Goal: Task Accomplishment & Management: Use online tool/utility

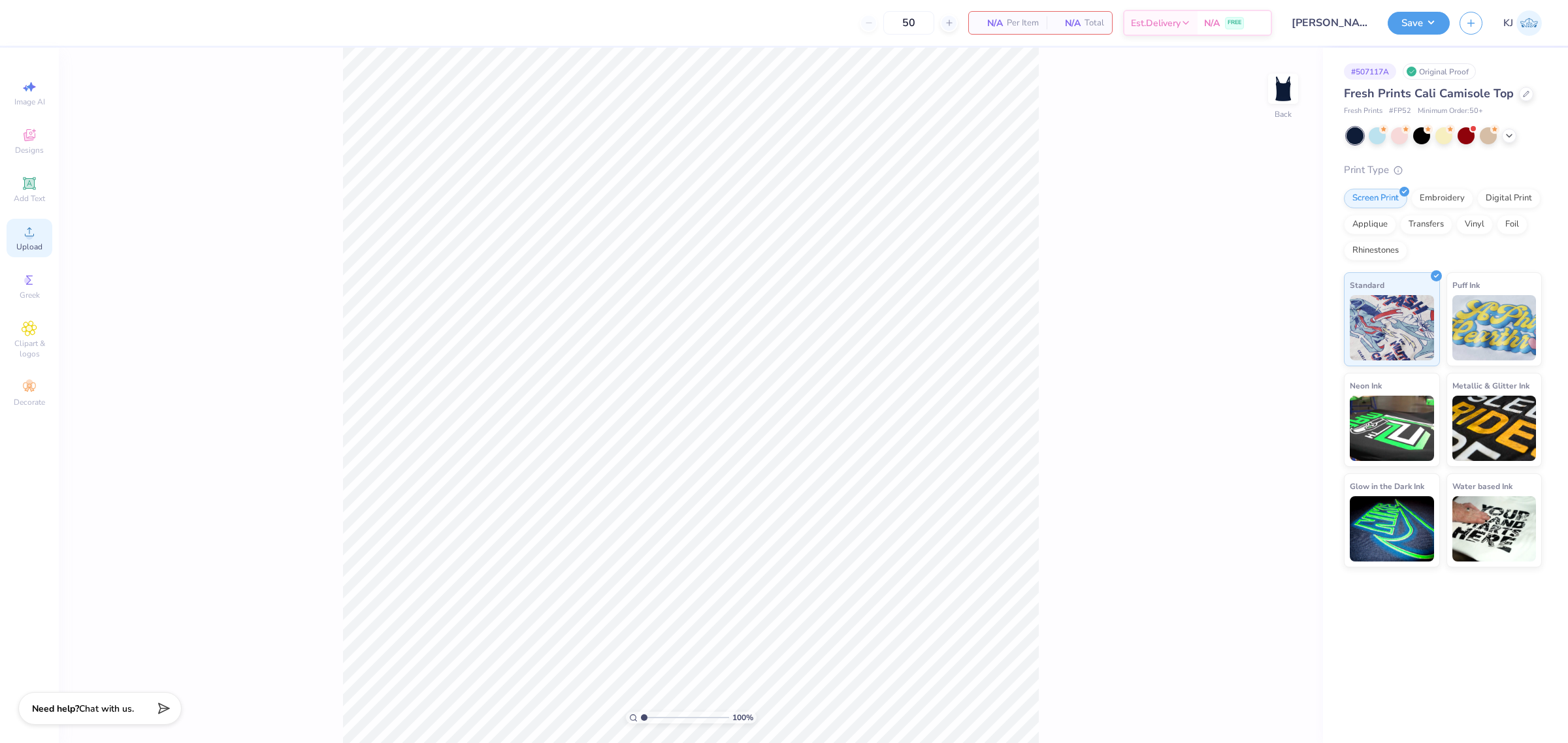
click at [30, 246] on span "Upload" at bounding box center [29, 247] width 26 height 11
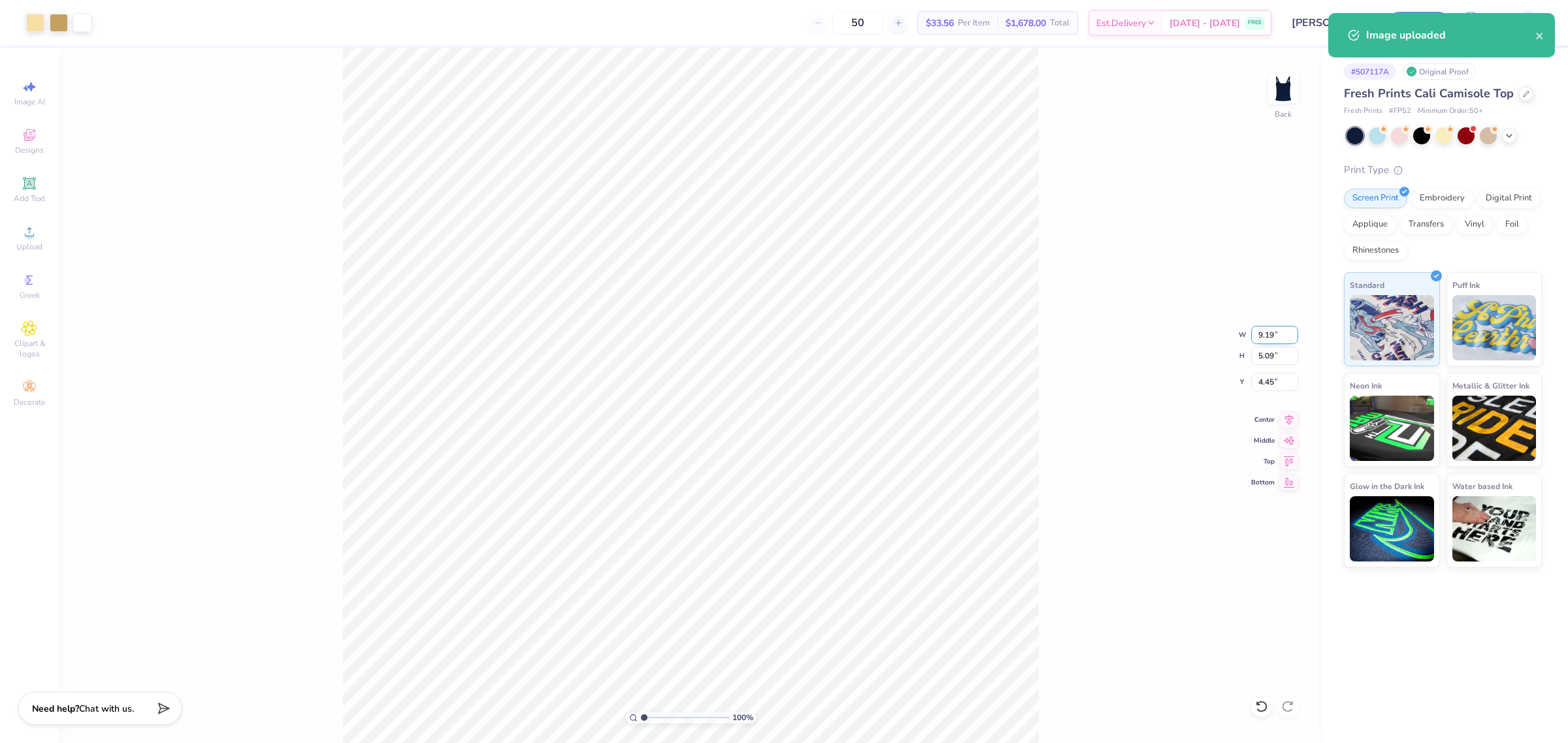
click at [1267, 338] on input "9.19" at bounding box center [1274, 335] width 47 height 18
type input "7.00"
type input "3.88"
click at [1275, 377] on input "5.06" at bounding box center [1274, 382] width 47 height 18
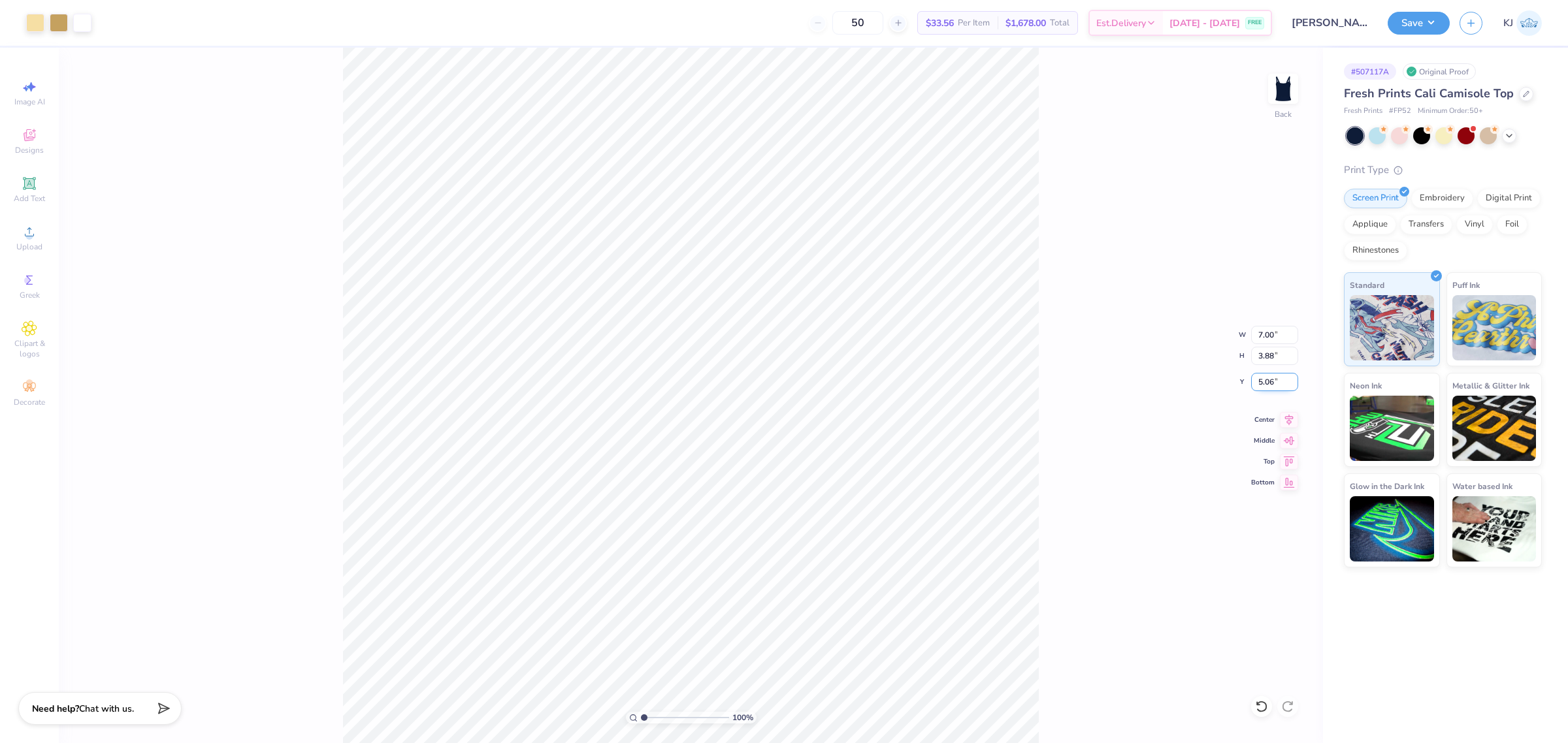
click at [1275, 377] on input "5.06" at bounding box center [1274, 382] width 47 height 18
type input "1.00"
click at [1041, 302] on div "100 % Back W 7.00 7.00 " H 3.88 3.88 " Y 1.00 1.00 " Center Middle Top Bottom" at bounding box center [690, 395] width 1264 height 695
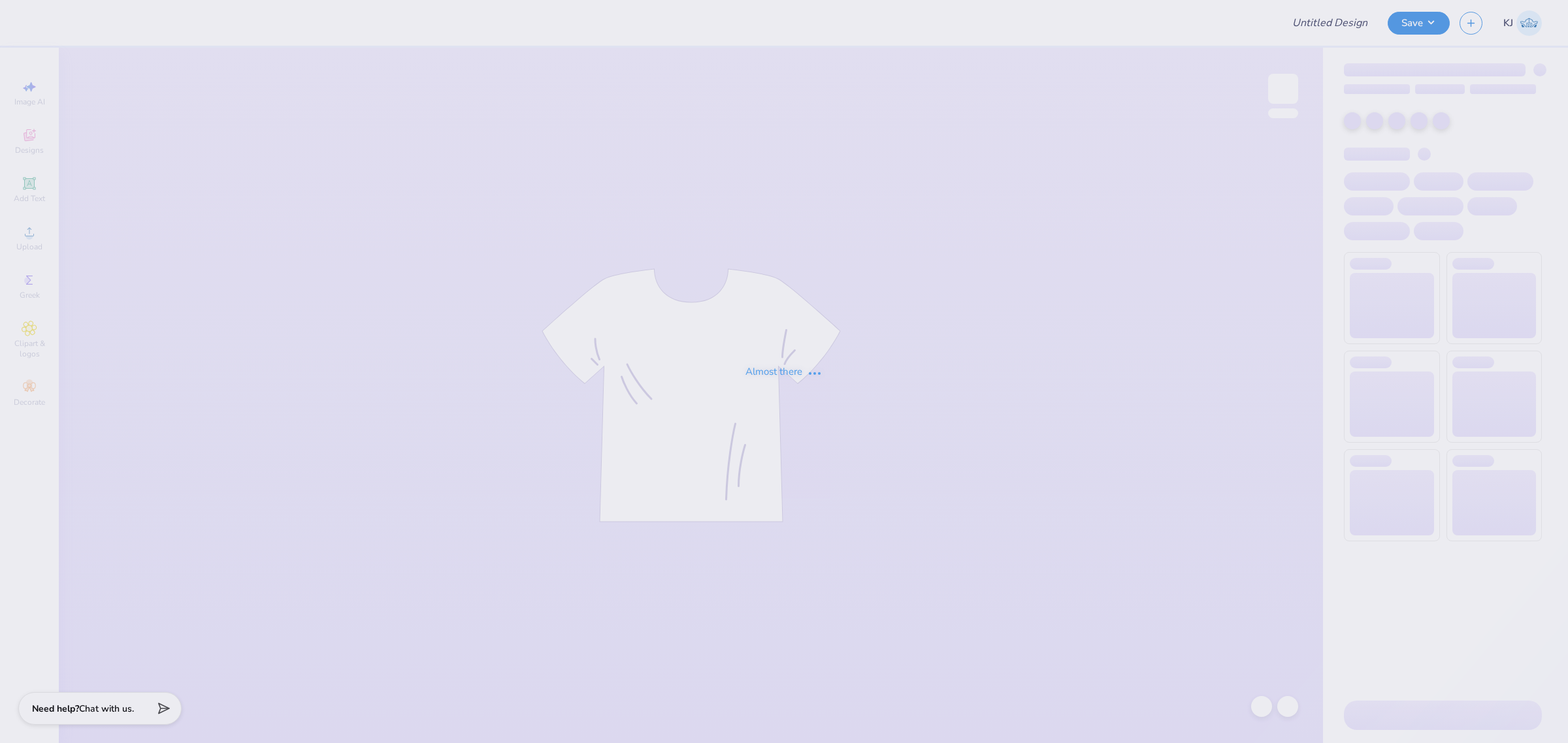
type input "[PERSON_NAME] : [PERSON_NAME][GEOGRAPHIC_DATA]"
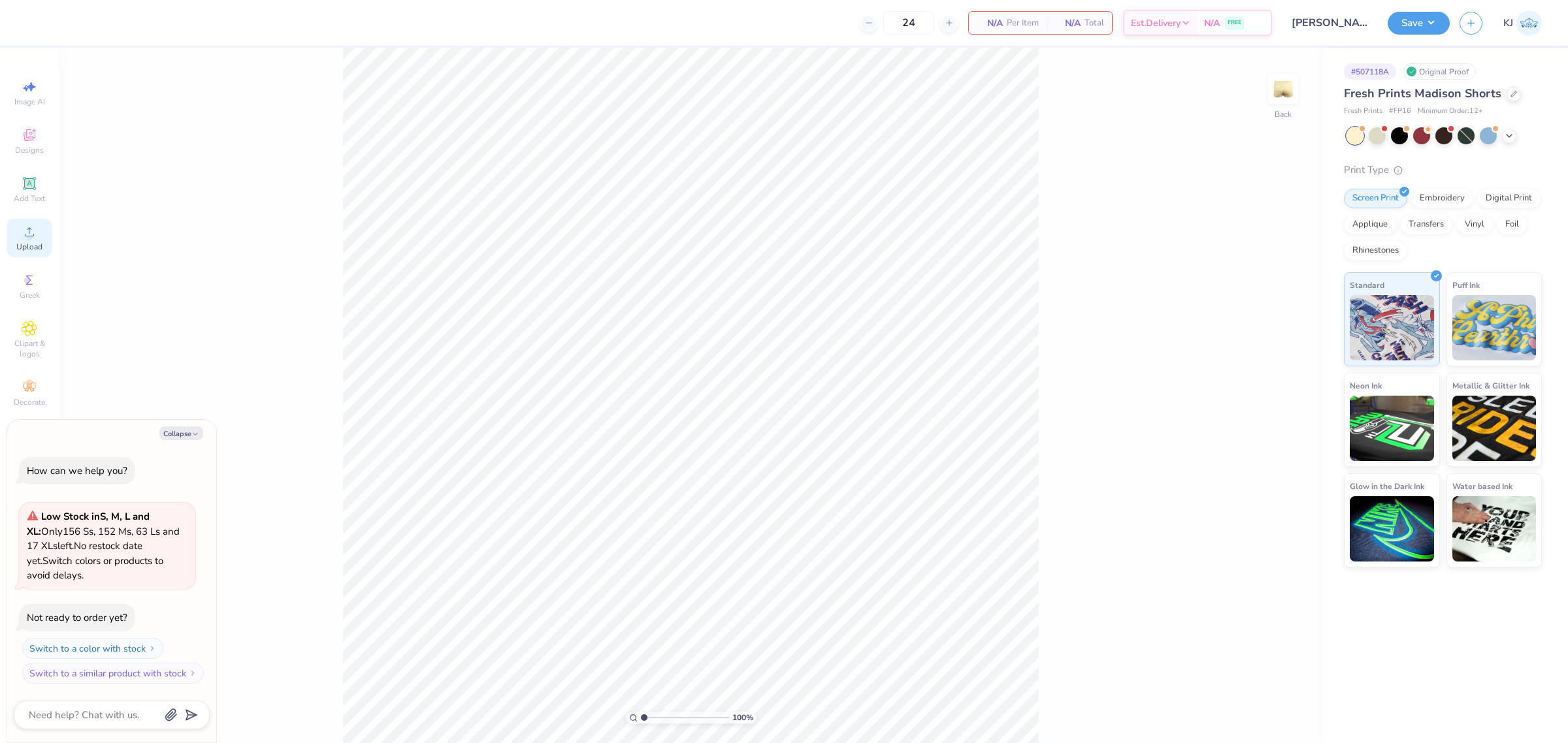
click at [13, 237] on div "Upload" at bounding box center [28, 238] width 45 height 38
click at [26, 233] on icon at bounding box center [29, 231] width 15 height 15
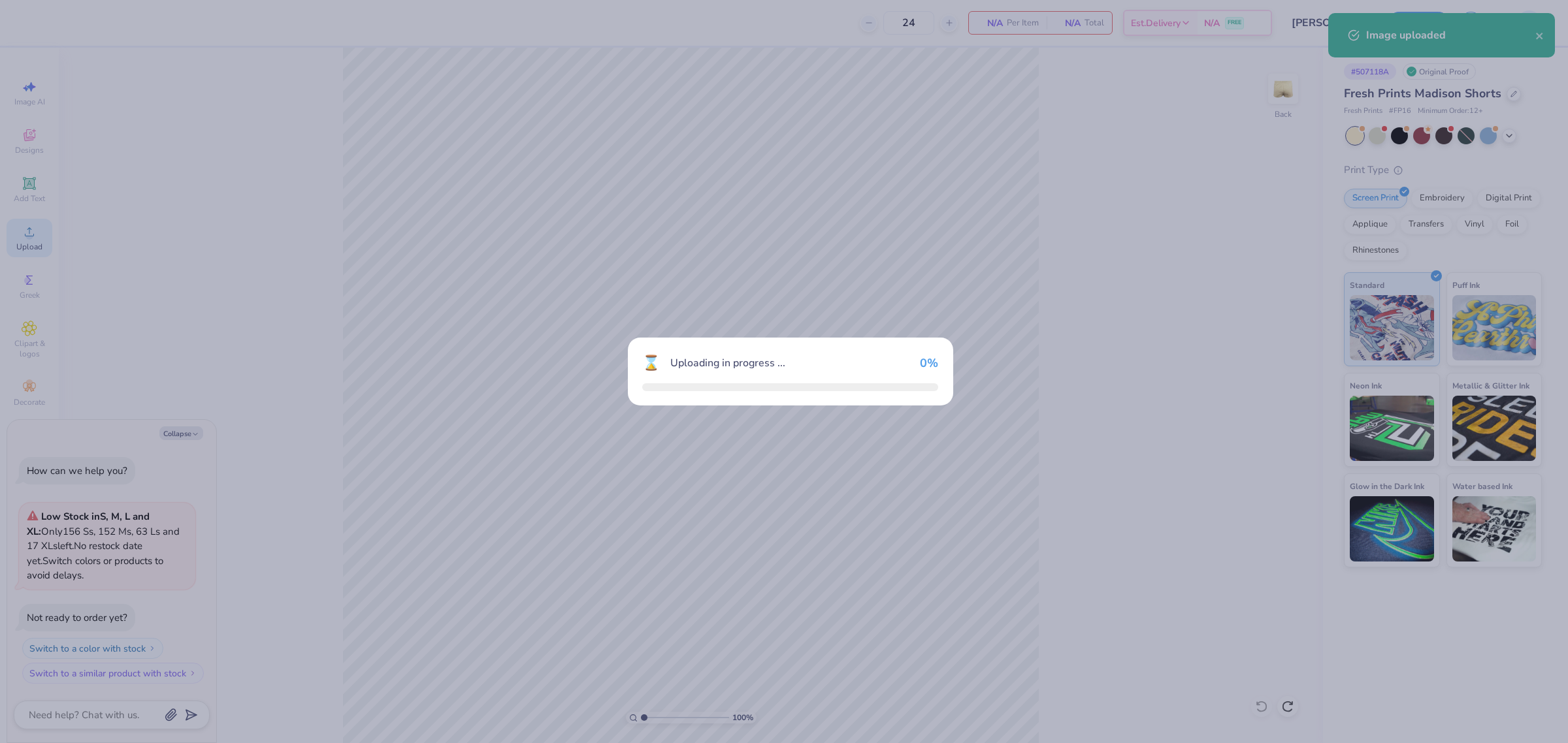
type textarea "x"
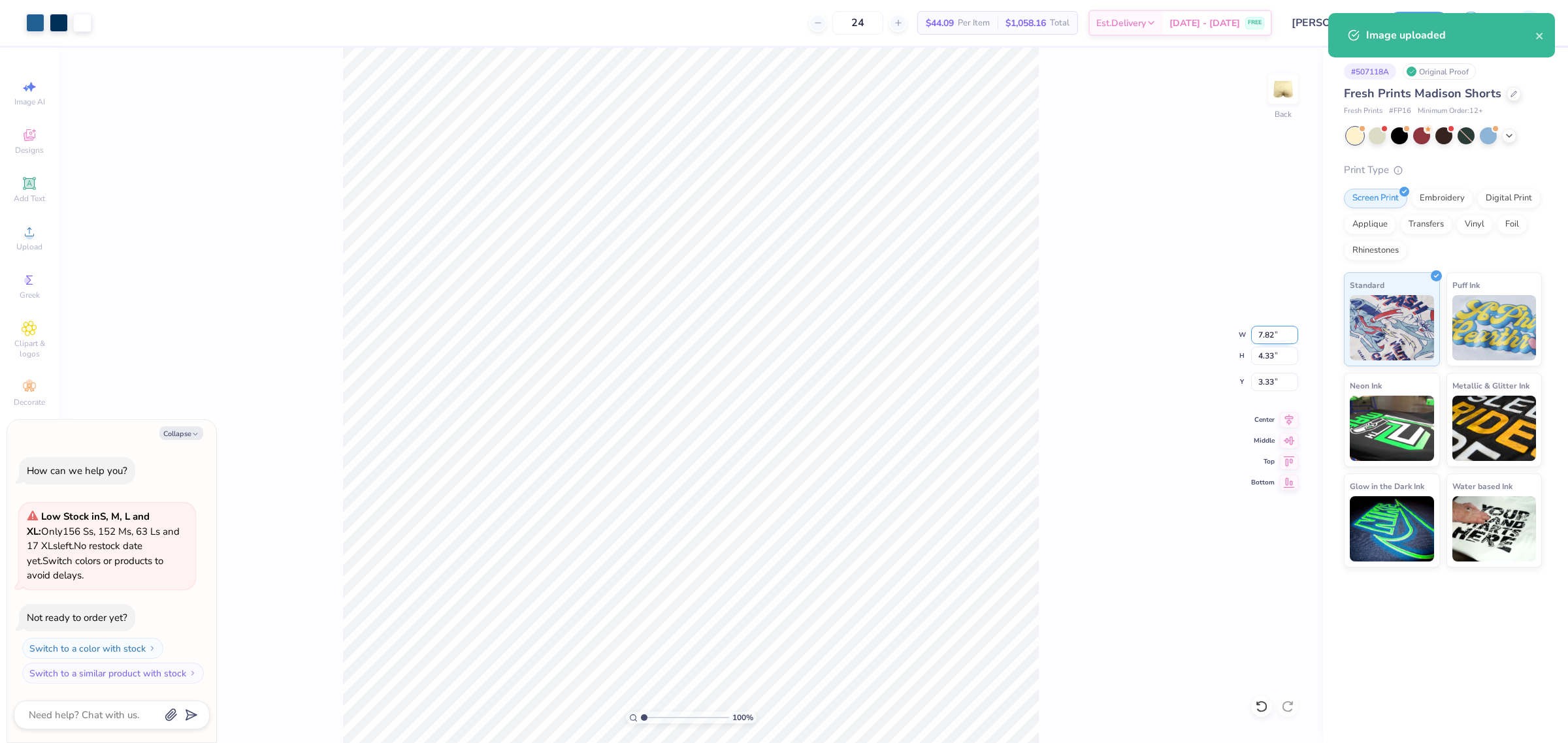
click at [1255, 337] on input "7.82" at bounding box center [1274, 335] width 47 height 18
type input "3"
type textarea "x"
type input "3.00"
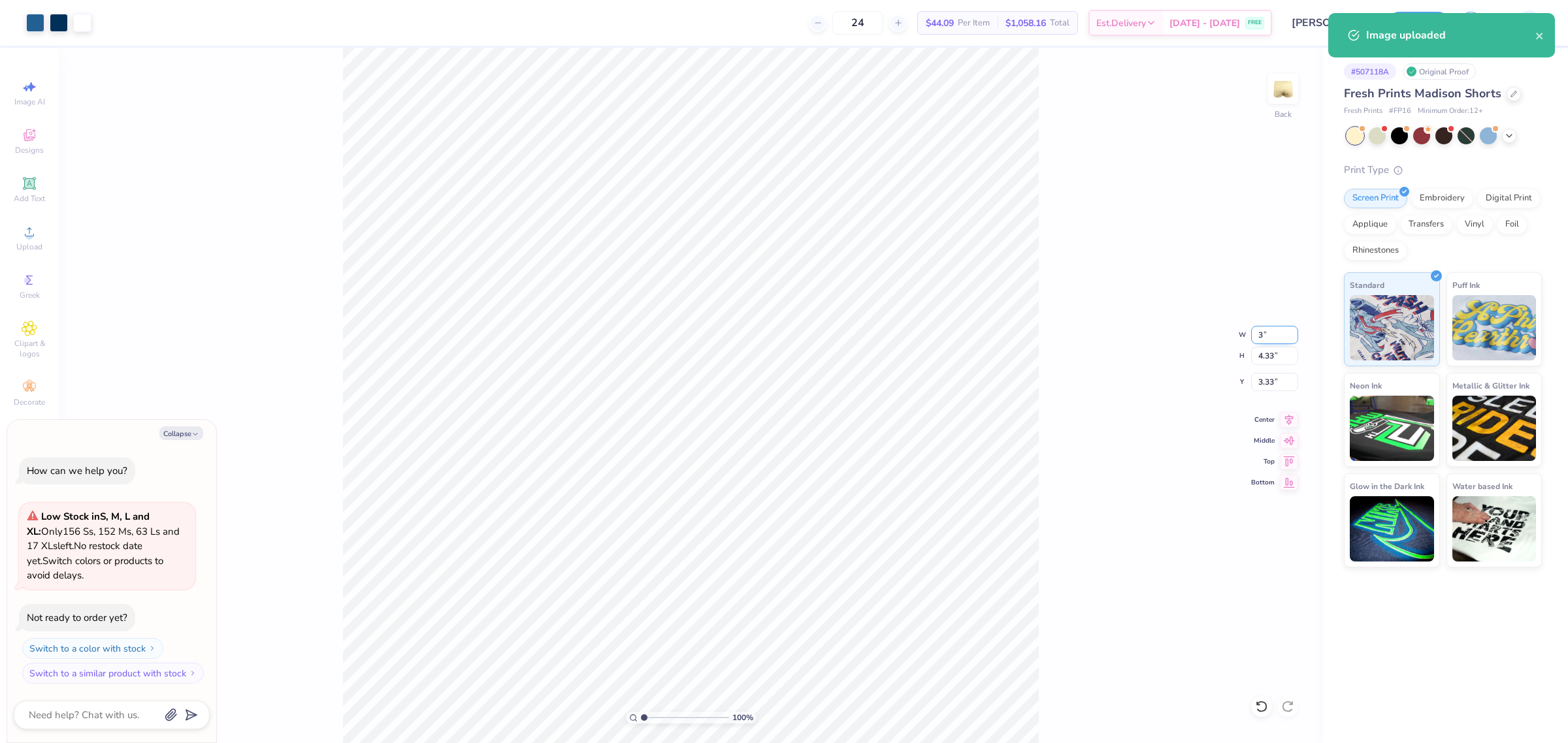
type input "1.66"
type input "4.67"
click at [1266, 340] on input "3.00" at bounding box center [1274, 335] width 47 height 18
type input "4"
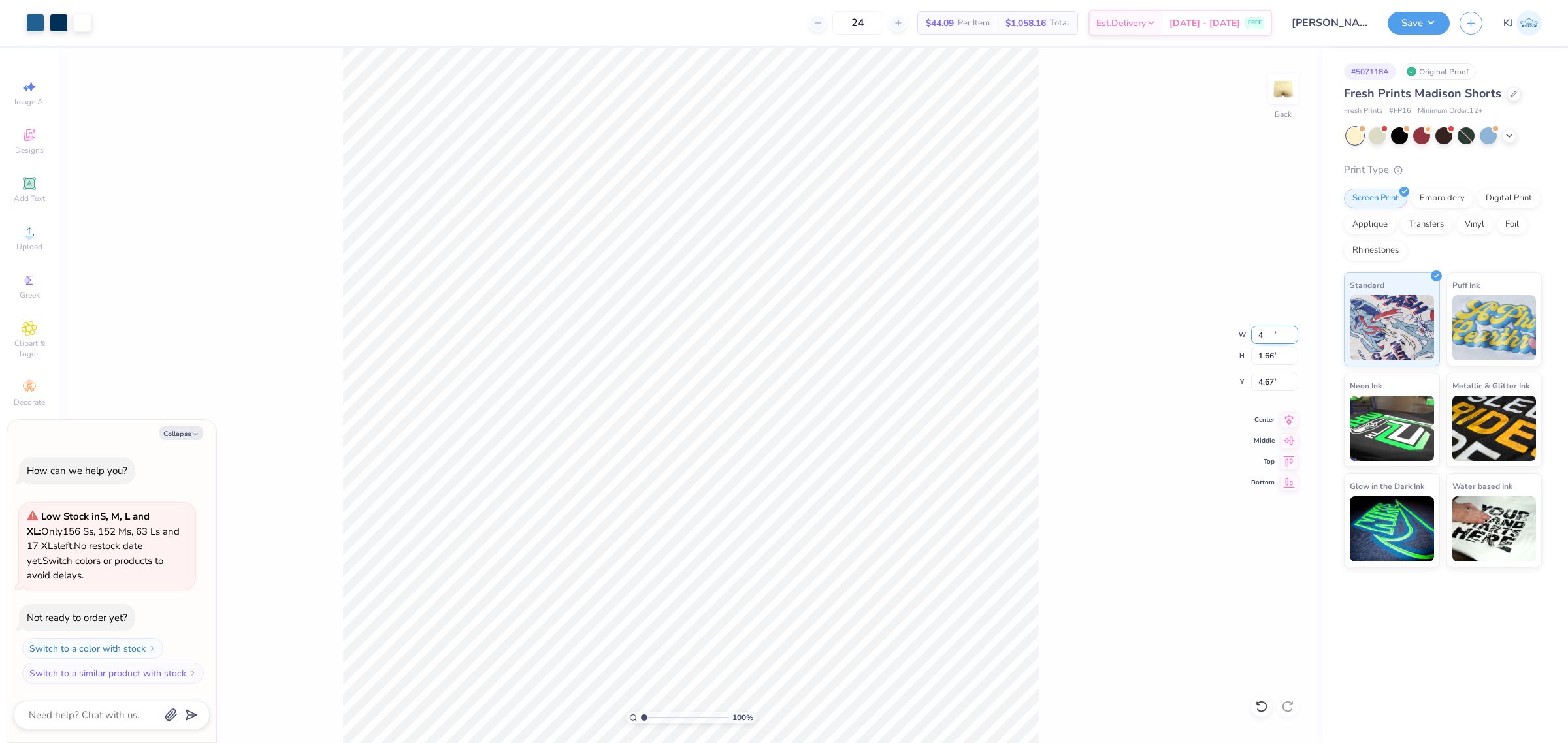
type textarea "x"
type input "4.00"
type input "2.22"
type input "4.39"
type textarea "x"
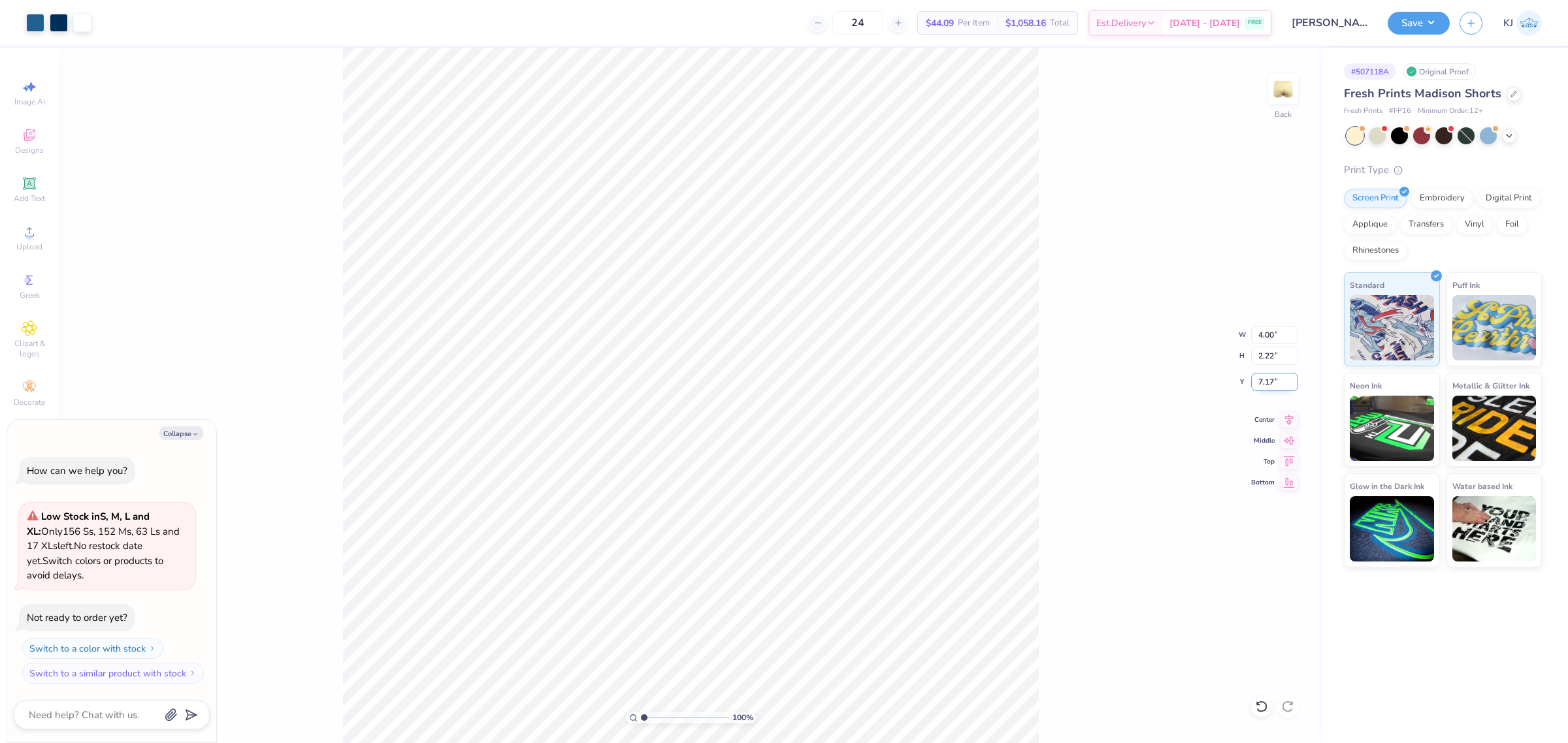
click at [1264, 380] on input "7.17" at bounding box center [1274, 382] width 47 height 18
type input "7"
type textarea "x"
type input "7.00"
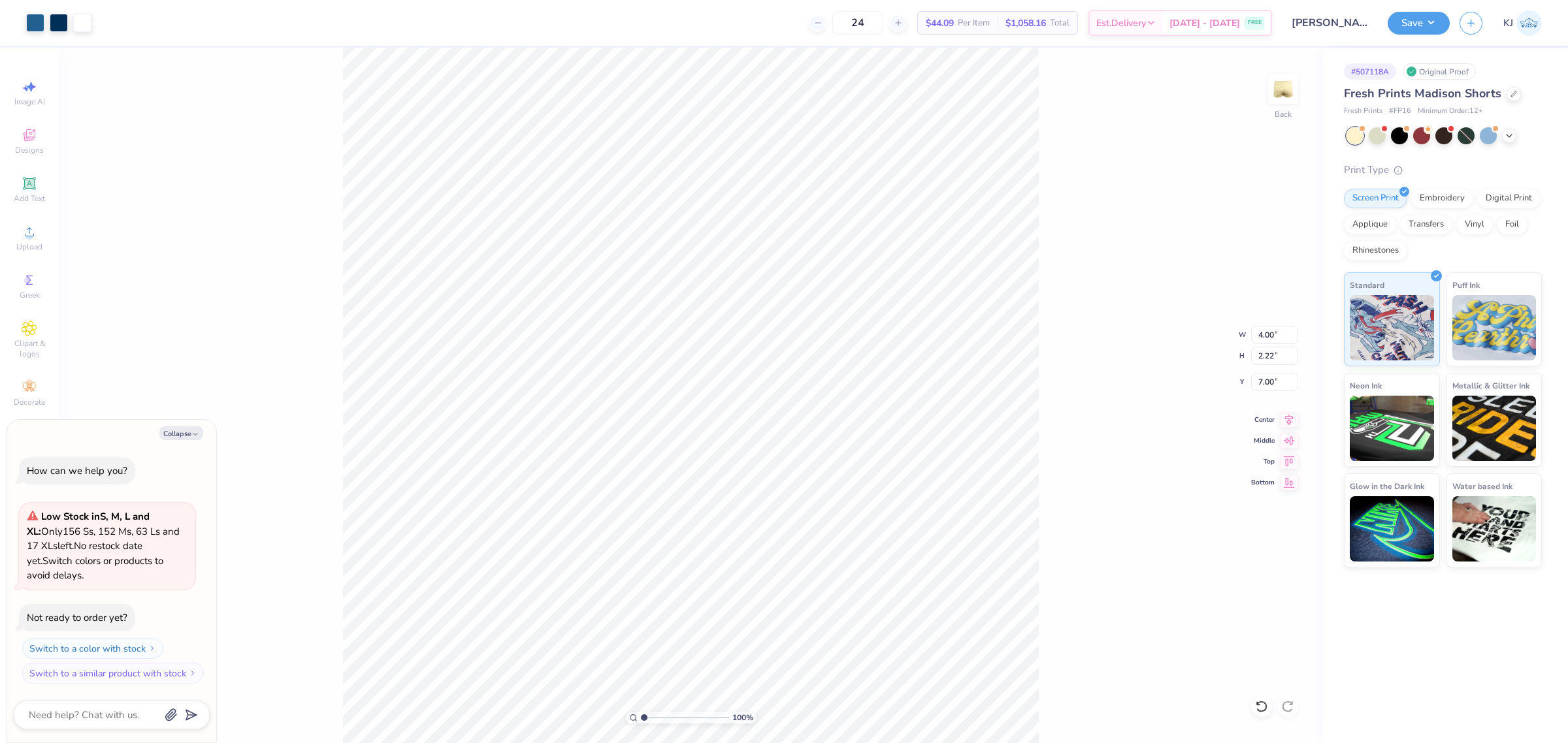
click at [1044, 519] on div "100 % Back W 4.00 4.00 " H 2.22 2.22 " Y 7.00 7.00 " Center Middle Top Bottom" at bounding box center [690, 395] width 1264 height 695
click at [18, 236] on div "Upload" at bounding box center [28, 238] width 45 height 38
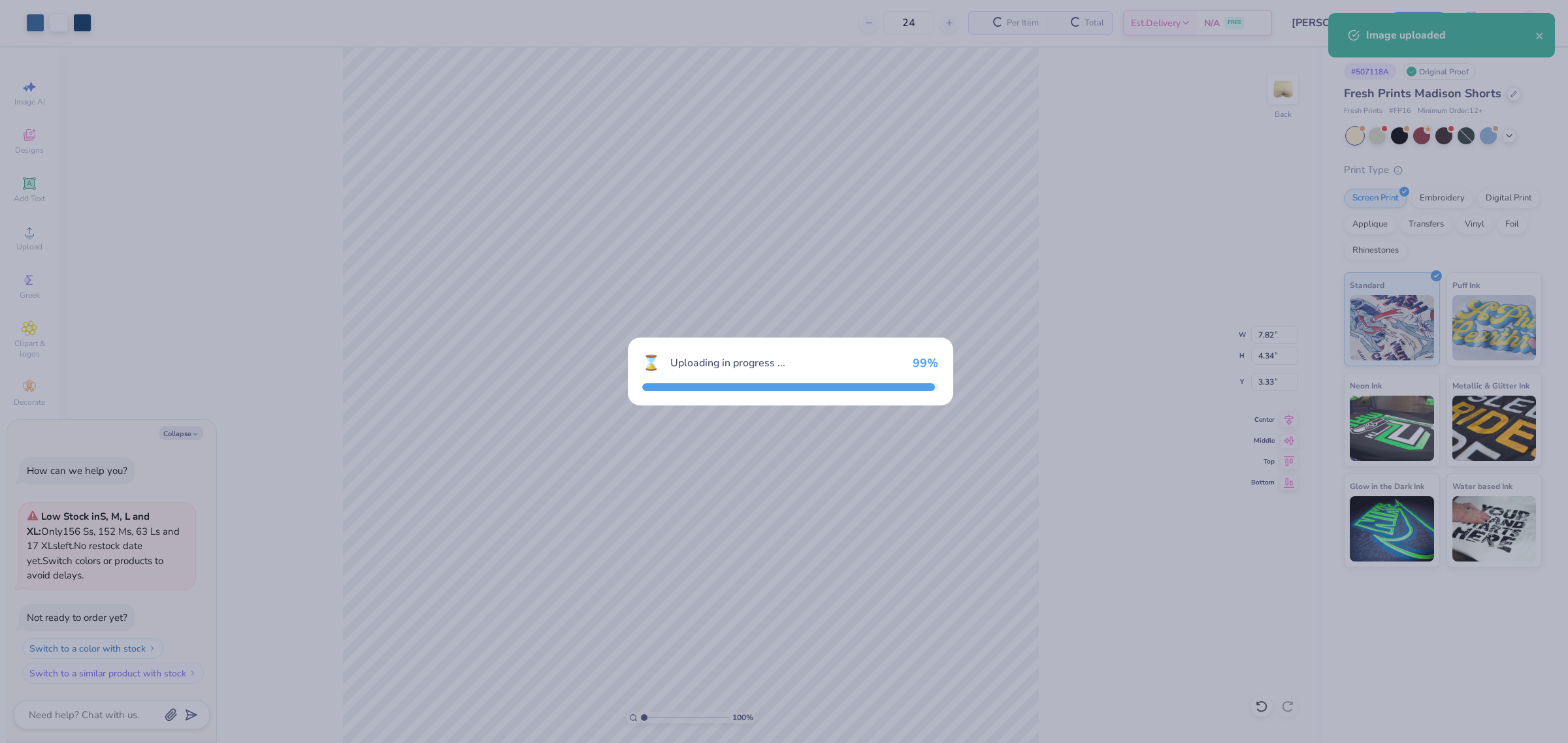
type textarea "x"
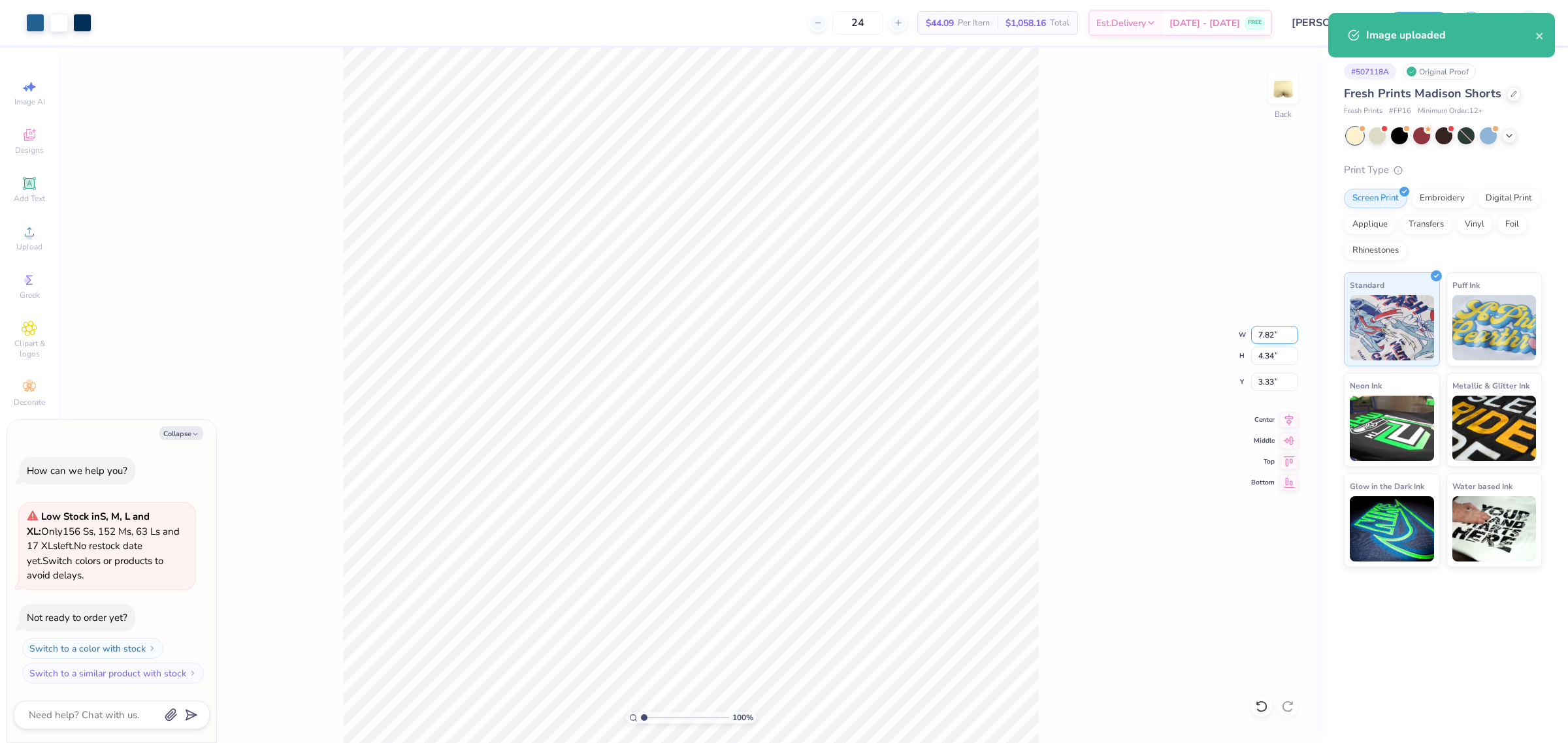
click at [1266, 334] on input "7.82" at bounding box center [1274, 335] width 47 height 18
type input "4"
type textarea "x"
type input "4.00"
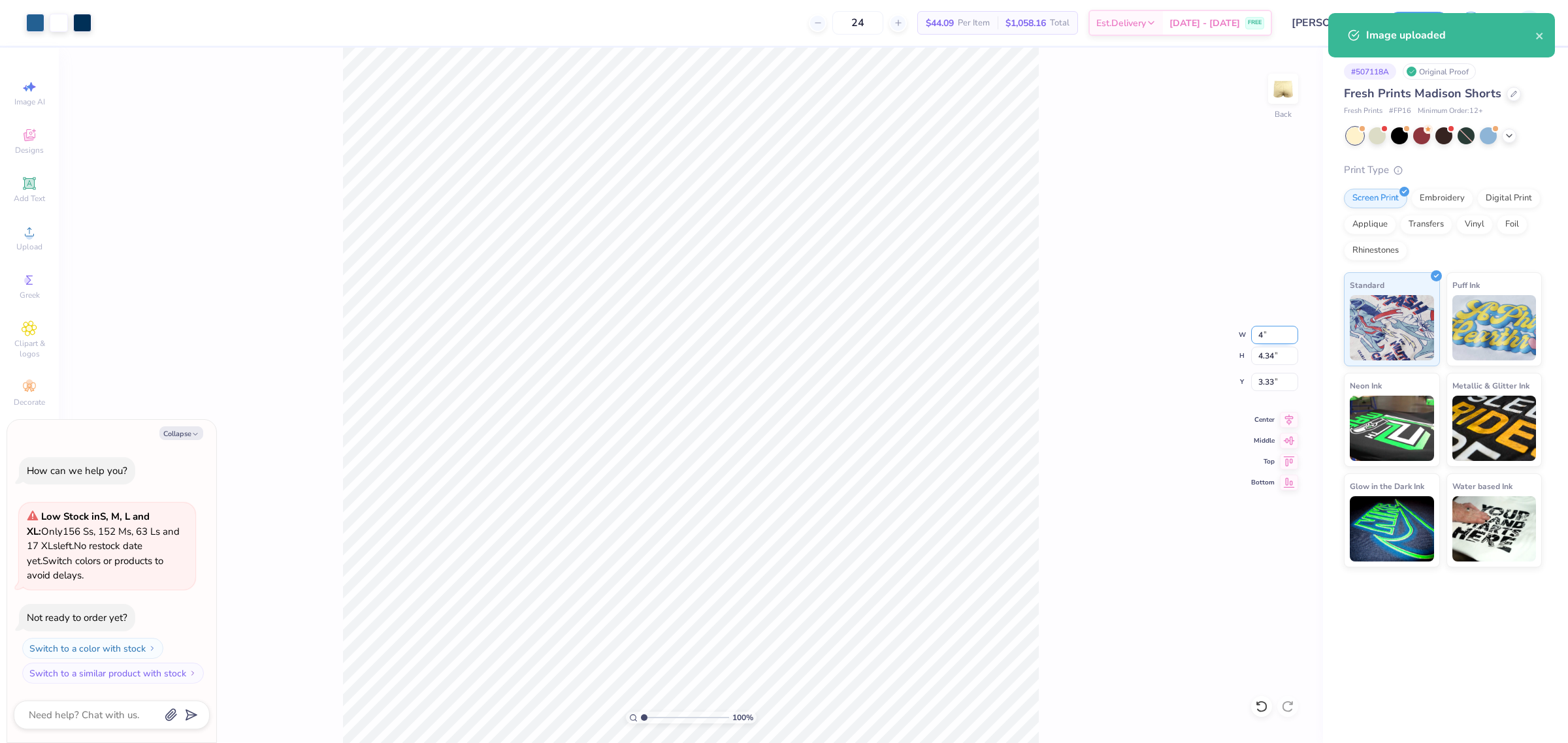
type input "2.22"
click at [1255, 377] on input "4.39" at bounding box center [1274, 382] width 47 height 18
type input "7"
type textarea "x"
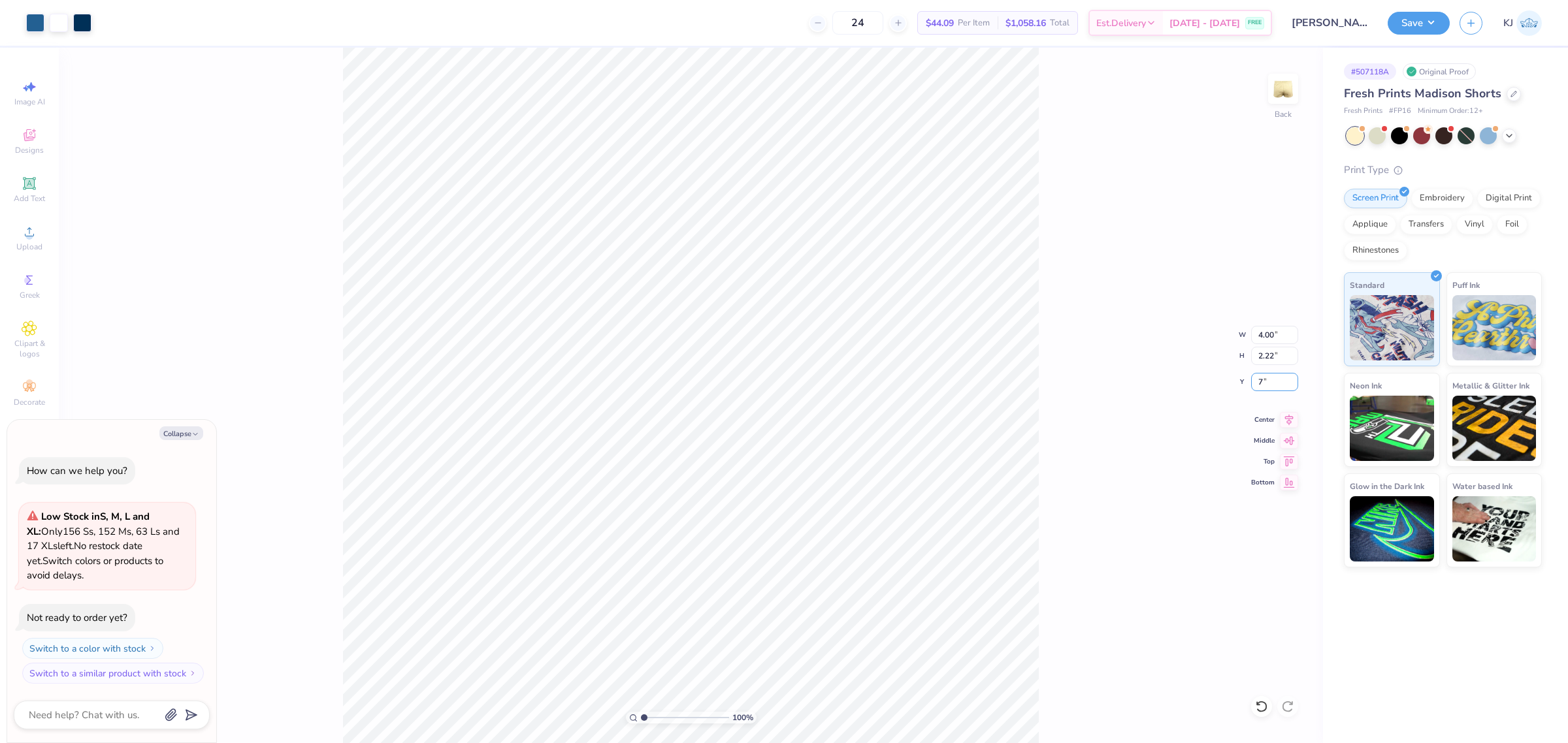
type input "7.00"
click at [1067, 563] on div "100 % Back W 4.00 4.00 " H 2.22 2.22 " Y 7.00 7.00 " Center Middle Top Bottom" at bounding box center [690, 395] width 1264 height 695
click at [1086, 592] on div "100 % Back W 4.00 4.00 " H 2.22 2.22 " Y 7.00 7.00 " Center Middle Top Bottom" at bounding box center [690, 395] width 1264 height 695
click at [175, 434] on button "Collapse" at bounding box center [181, 433] width 44 height 14
type textarea "x"
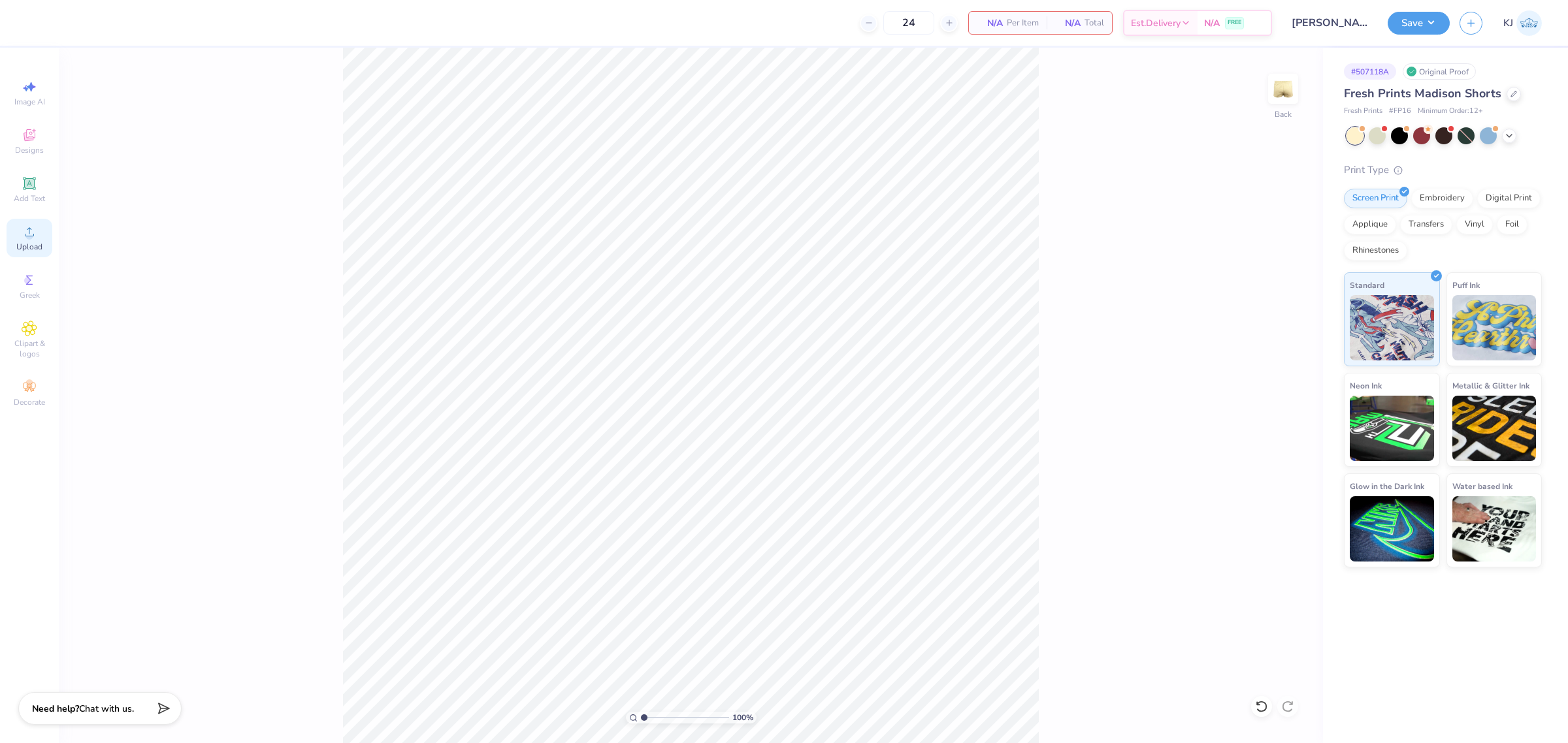
click at [21, 246] on span "Upload" at bounding box center [29, 247] width 26 height 11
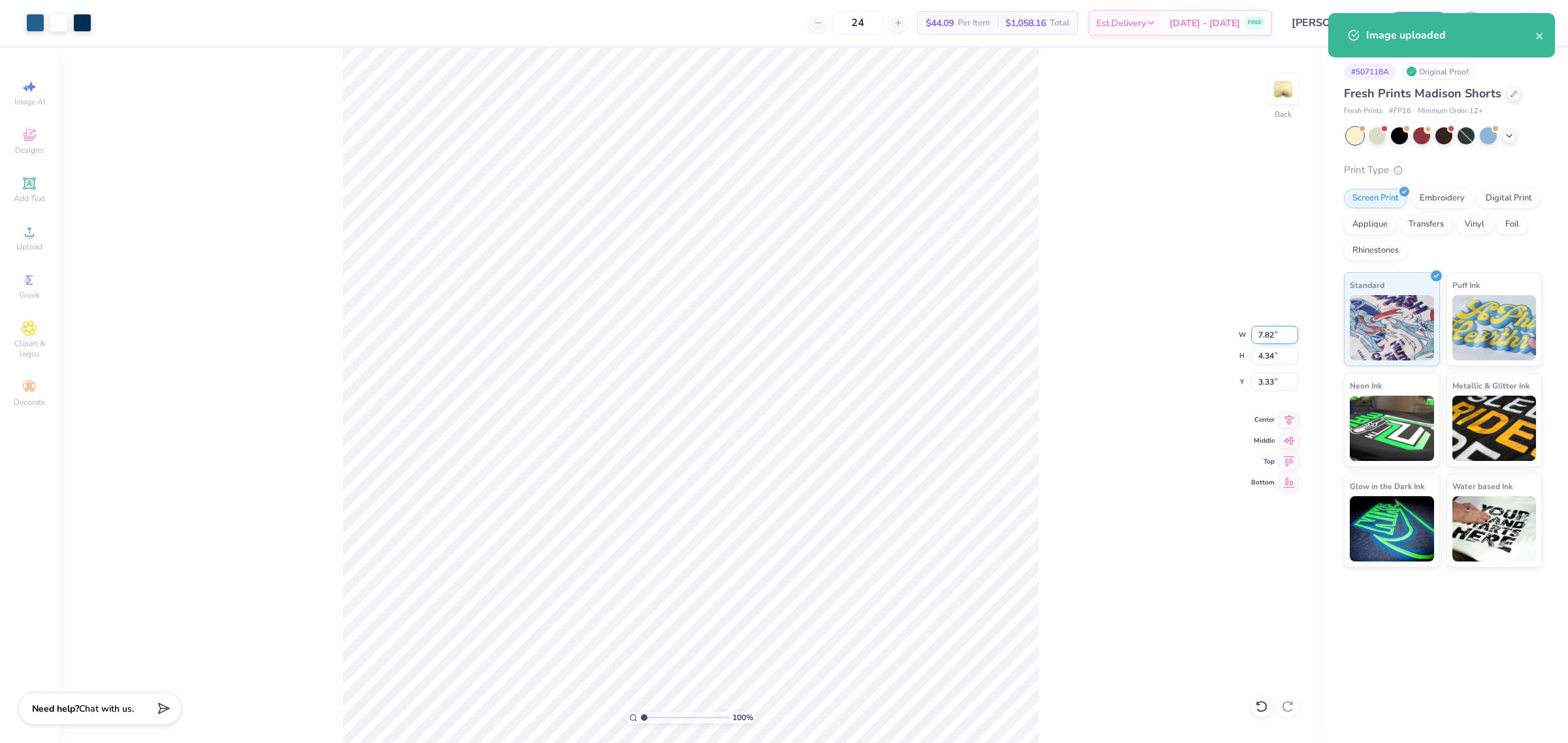
click at [1258, 340] on input "7.82" at bounding box center [1274, 335] width 47 height 18
type input "4.00"
type input "2.22"
click at [1268, 380] on input "4.39" at bounding box center [1274, 382] width 47 height 18
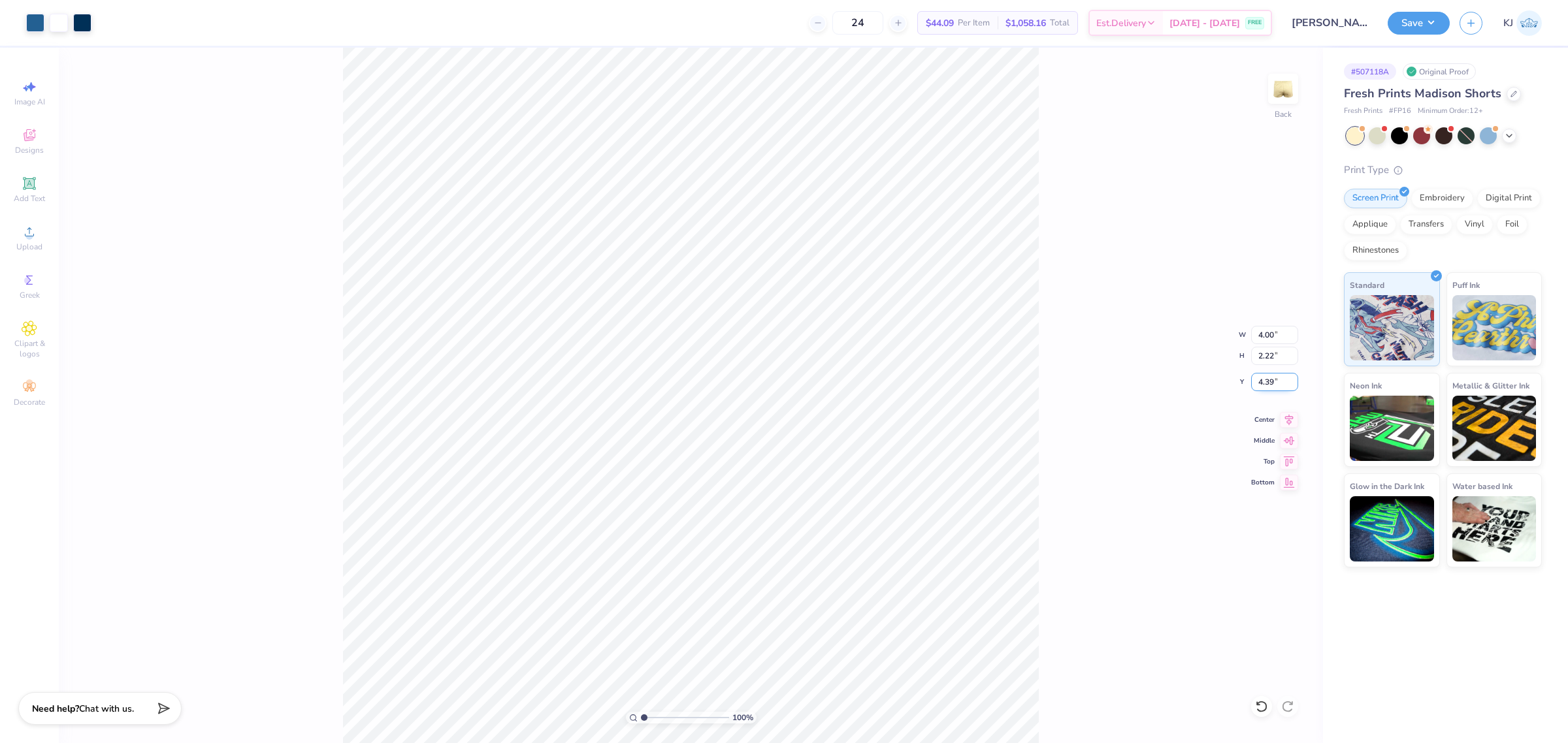
click at [1268, 380] on input "4.39" at bounding box center [1274, 382] width 47 height 18
type input "7.00"
click at [37, 240] on div "Upload" at bounding box center [28, 238] width 45 height 38
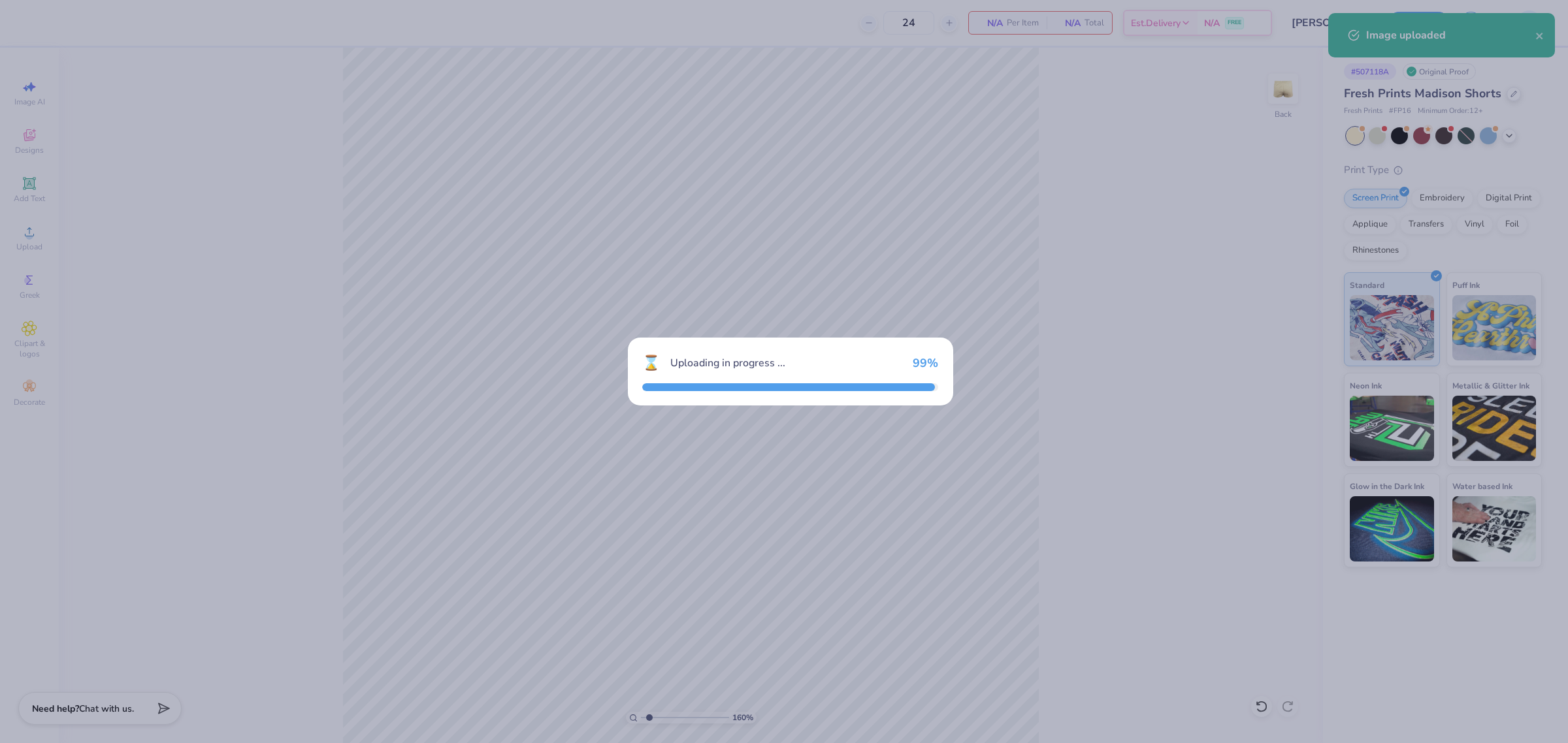
type input "1.59733174651566"
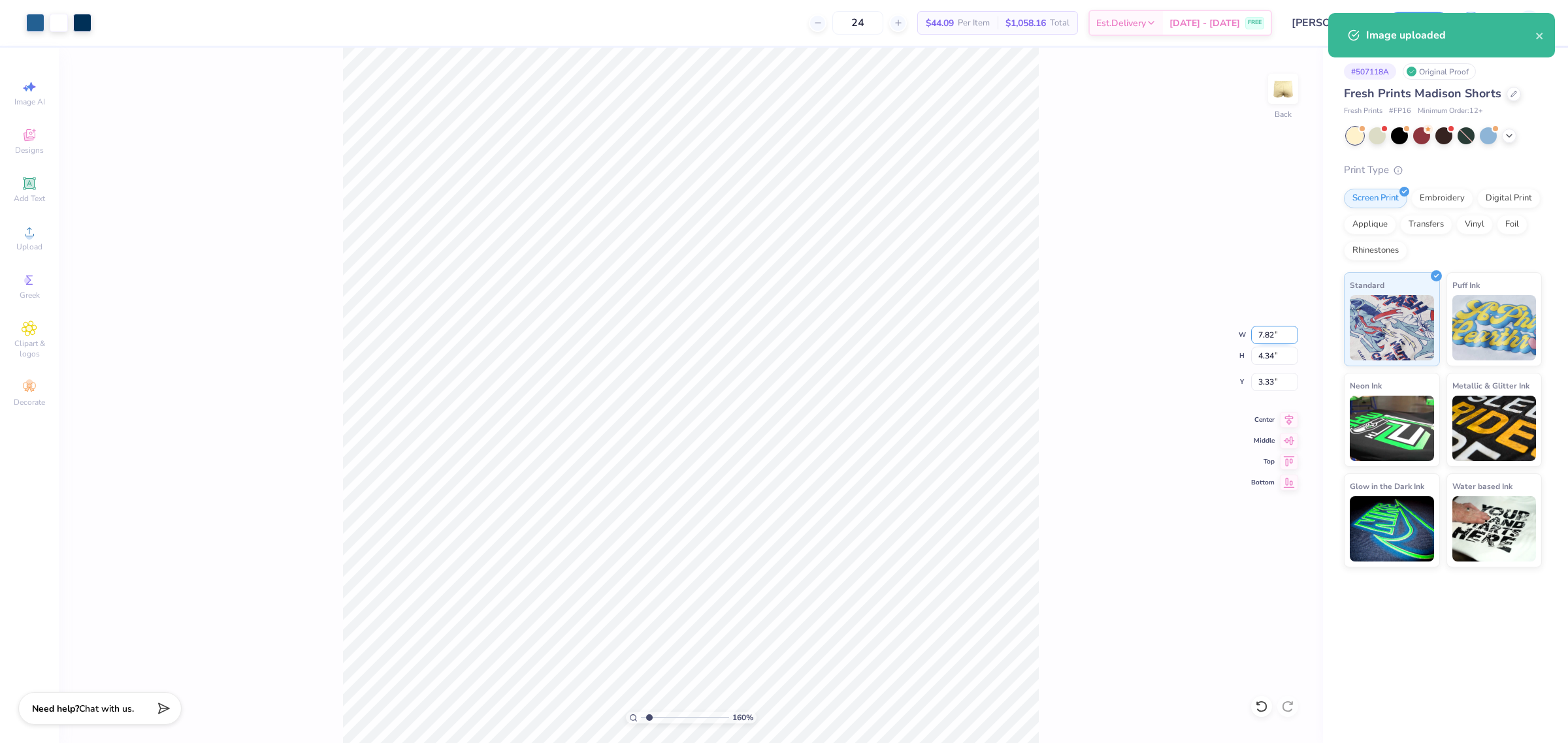
click at [1266, 335] on input "7.82" at bounding box center [1274, 335] width 47 height 18
type input "4"
type input "1.59733174651566"
type input "4.00"
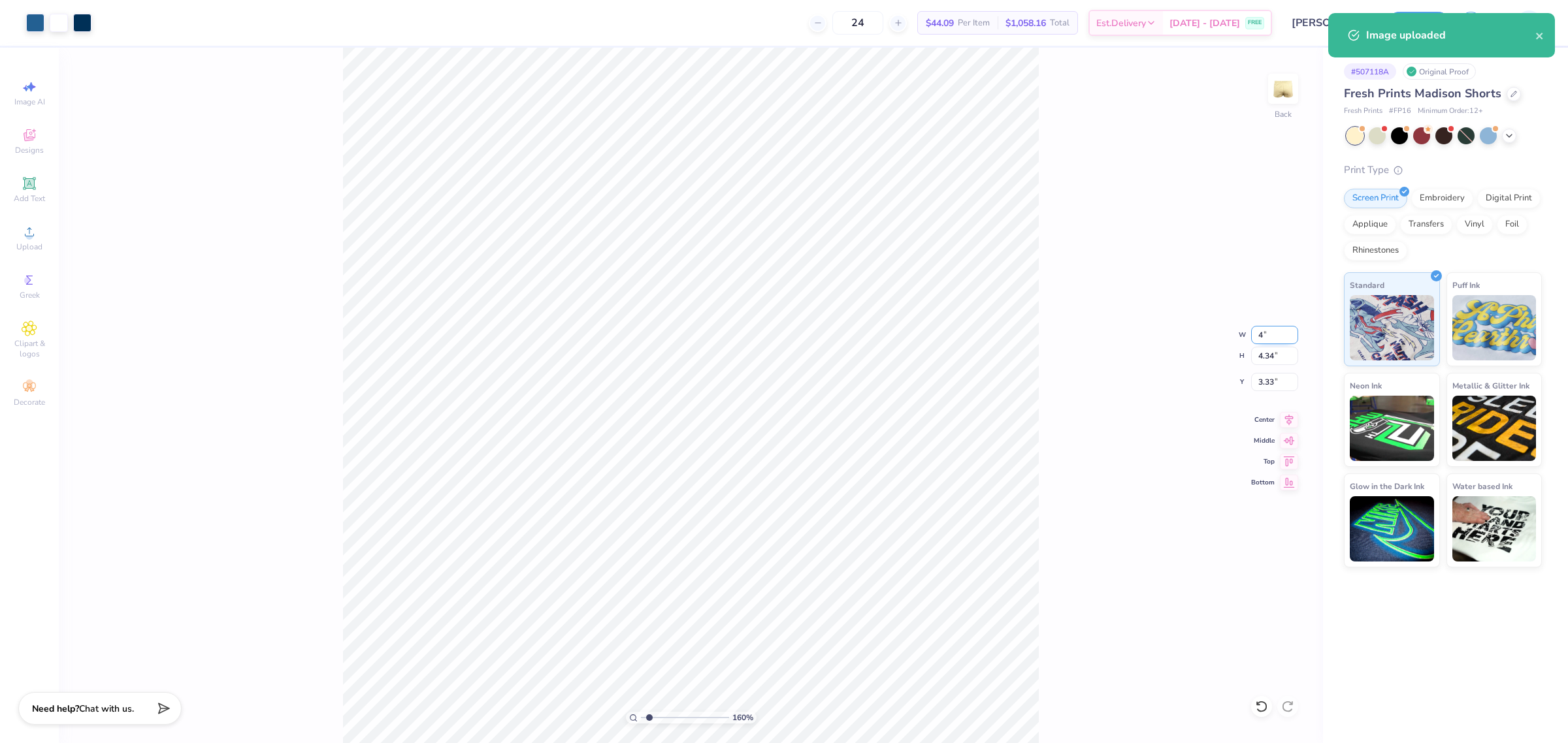
type input "2.22"
click at [1268, 390] on input "4.39" at bounding box center [1274, 382] width 47 height 18
type input "7"
type input "1.59733174651566"
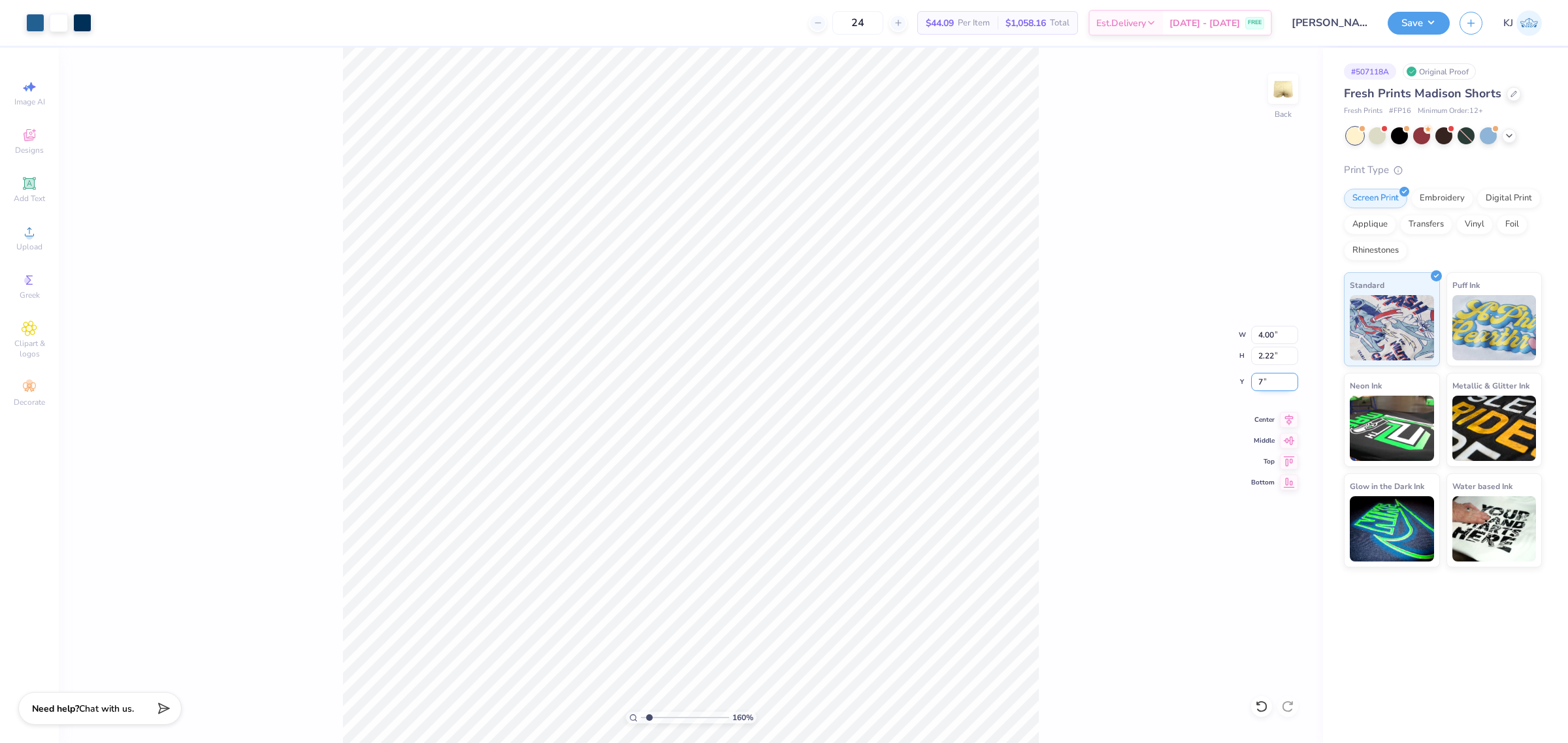
type input "7.00"
type input "1"
click at [1427, 29] on button "Save" at bounding box center [1418, 22] width 62 height 23
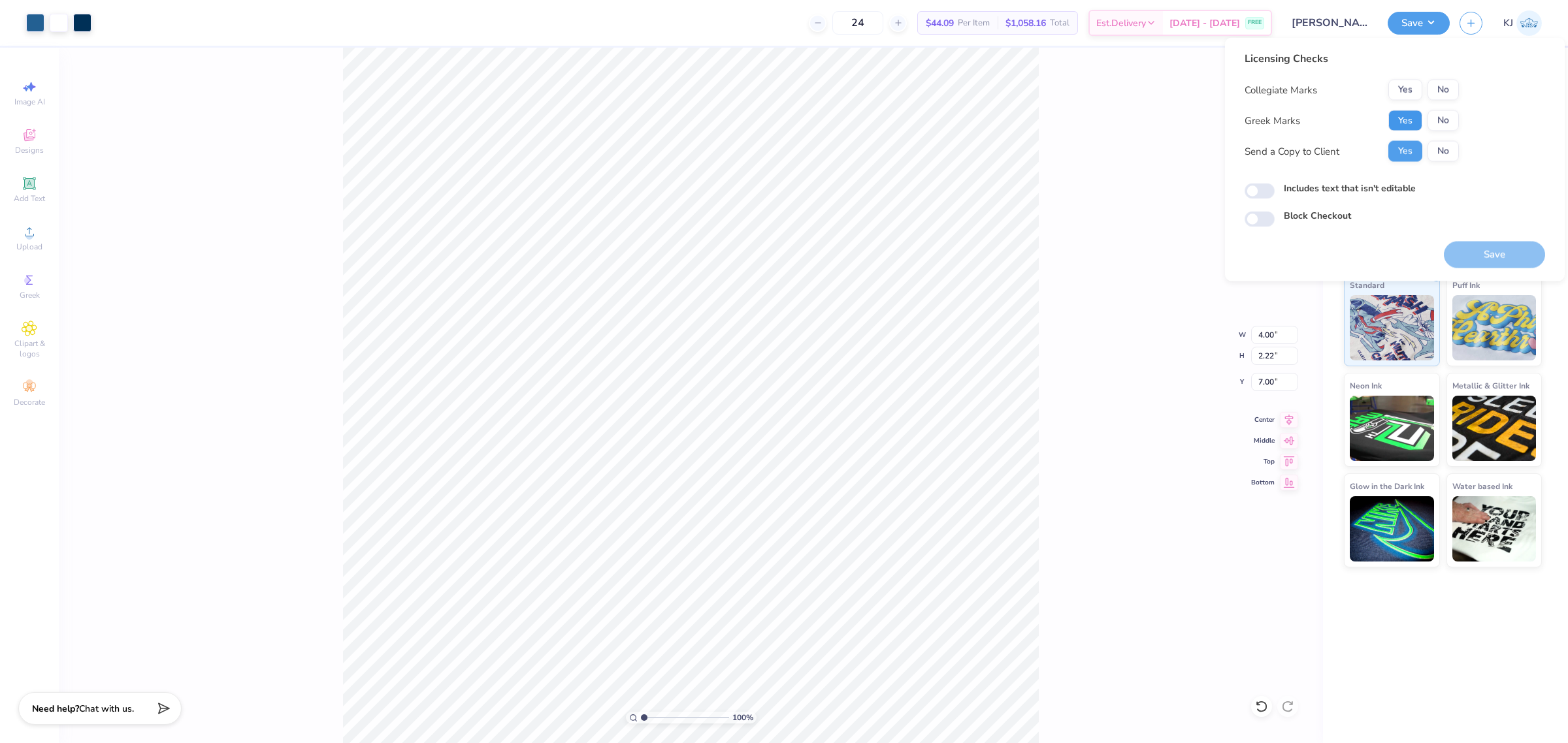
click at [1407, 122] on button "Yes" at bounding box center [1405, 121] width 34 height 21
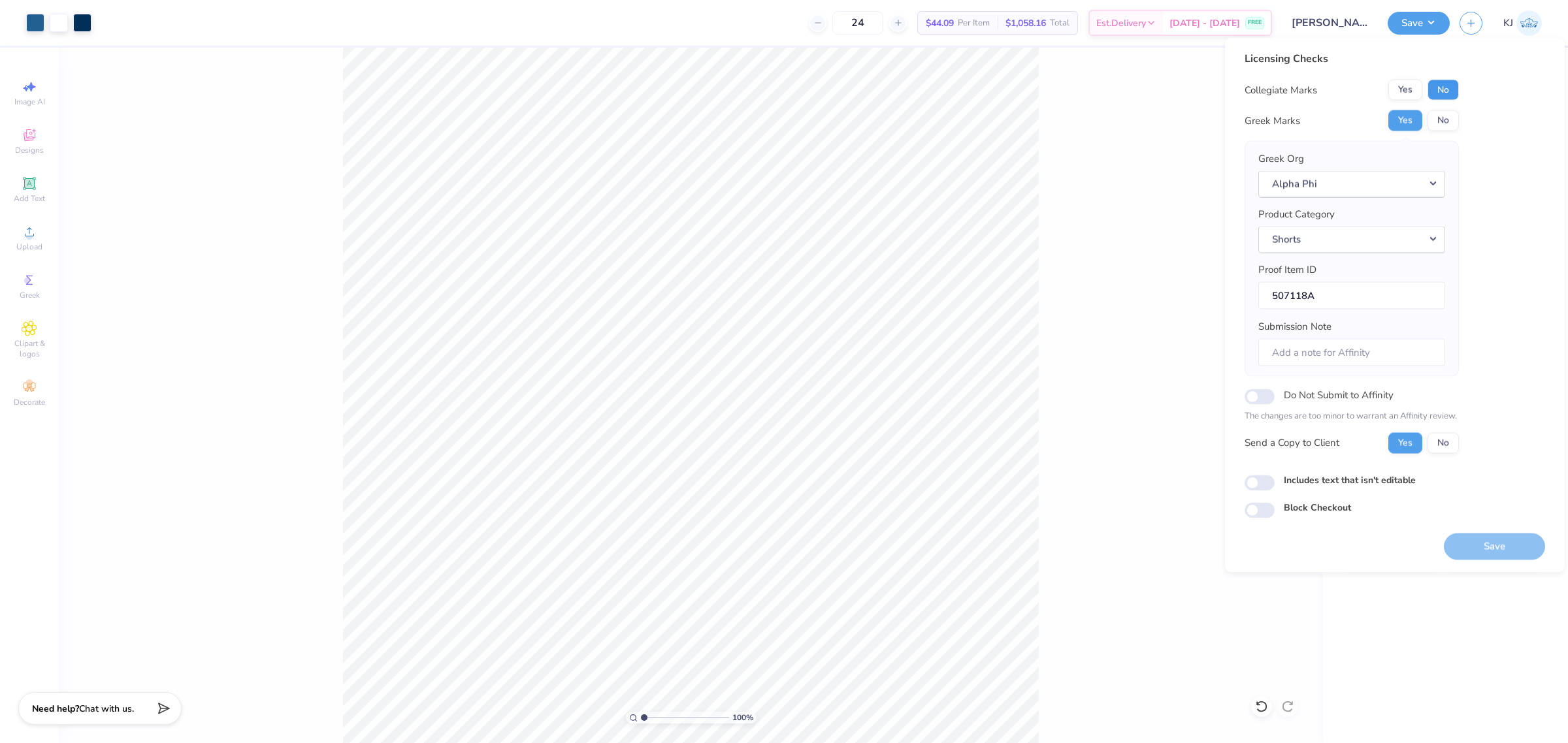
click at [1439, 93] on button "No" at bounding box center [1443, 90] width 32 height 21
click at [1507, 552] on button "Save" at bounding box center [1494, 546] width 101 height 27
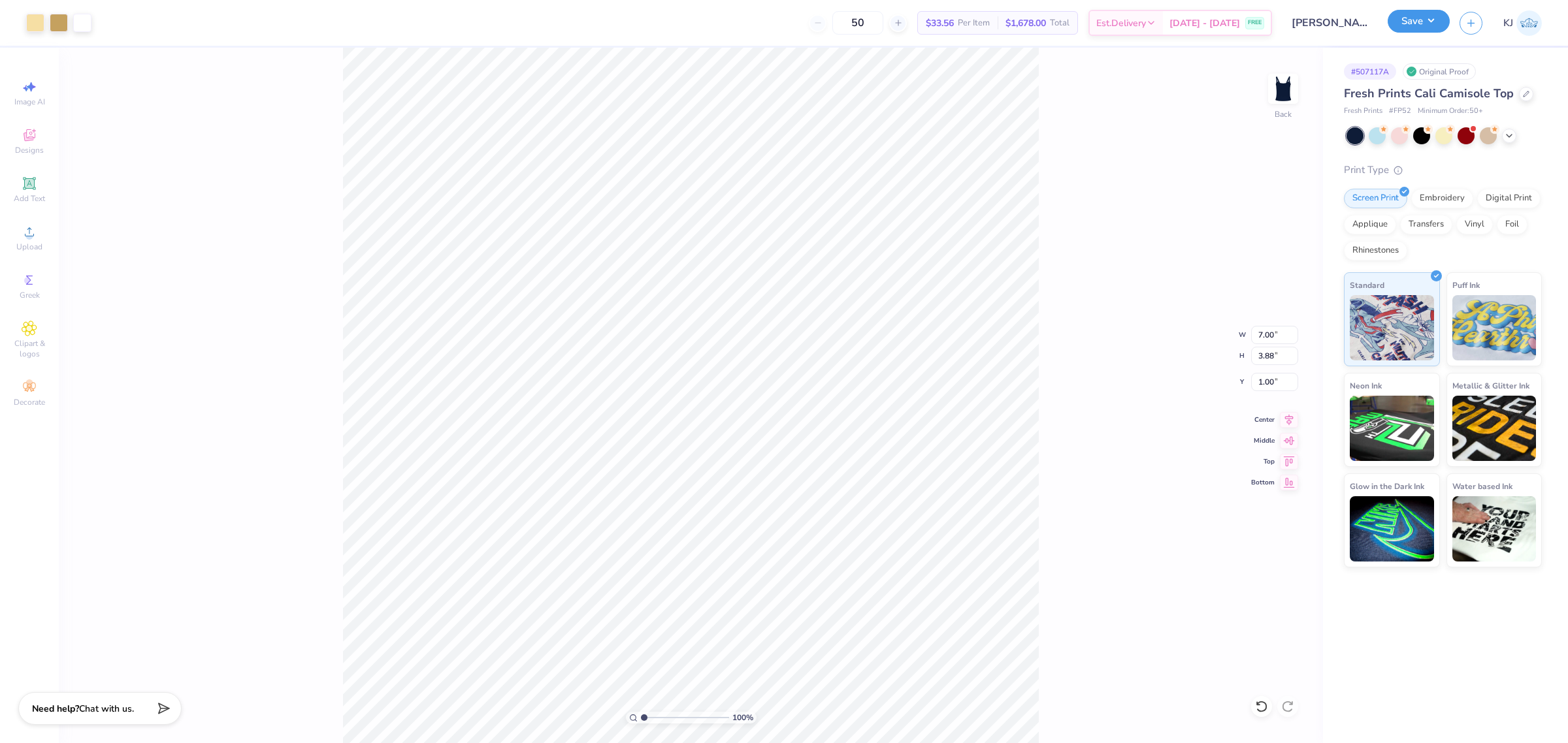
click at [1431, 18] on button "Save" at bounding box center [1418, 22] width 62 height 23
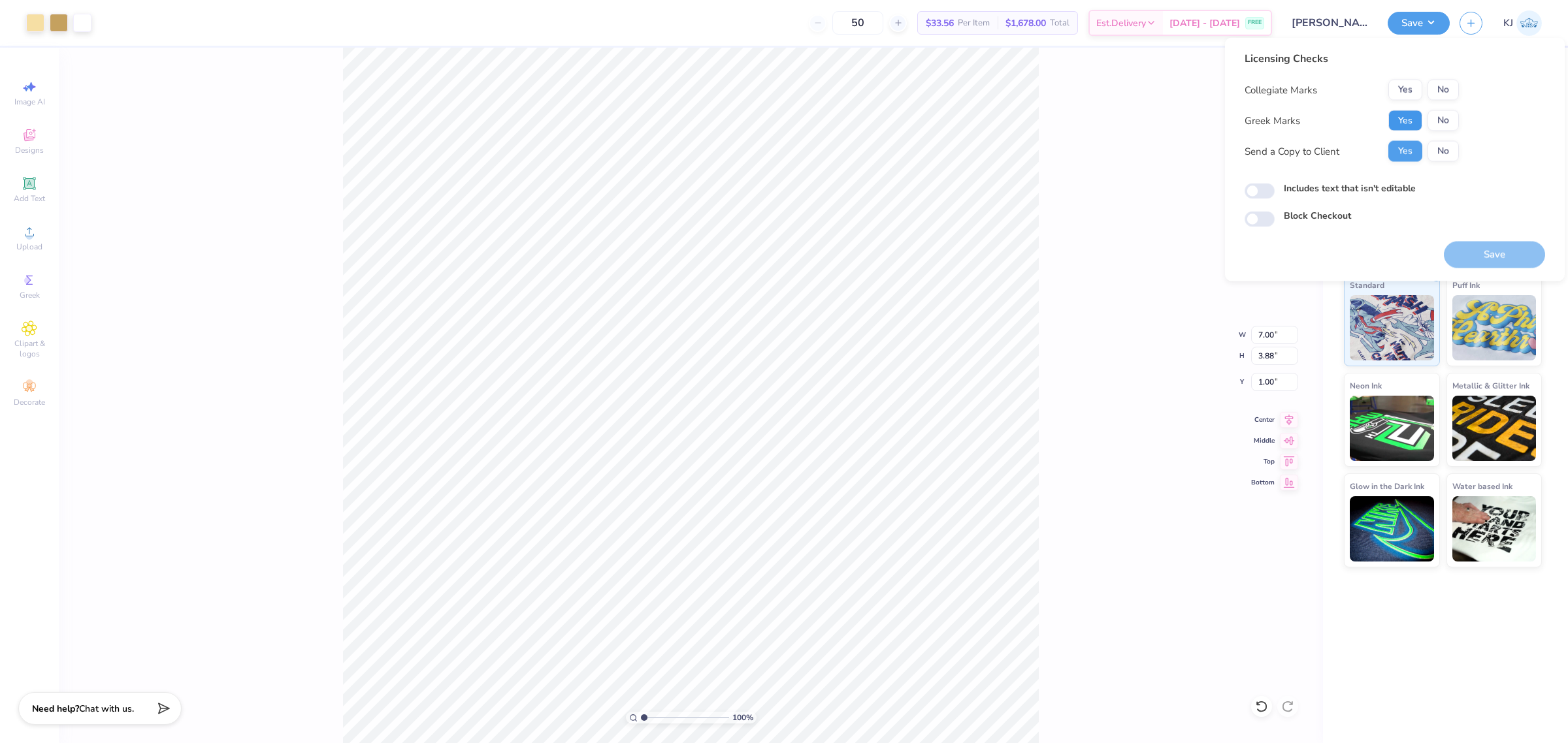
click at [1397, 114] on button "Yes" at bounding box center [1405, 121] width 34 height 21
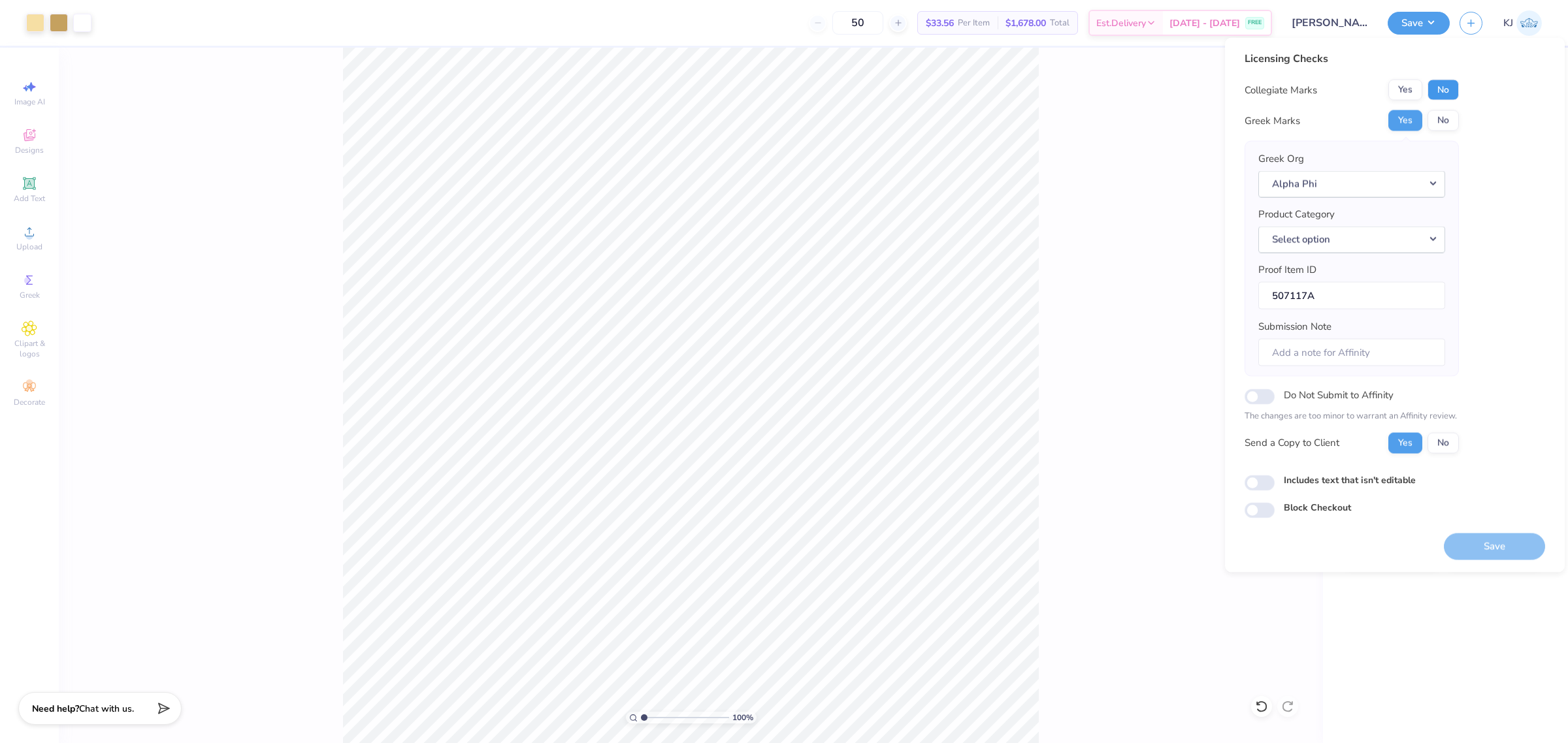
click at [1442, 89] on button "No" at bounding box center [1443, 90] width 32 height 21
click at [1394, 235] on button "Select option" at bounding box center [1351, 239] width 187 height 27
click at [1334, 271] on link "Tank tops" at bounding box center [1351, 282] width 176 height 22
click at [1507, 544] on button "Save" at bounding box center [1494, 546] width 101 height 27
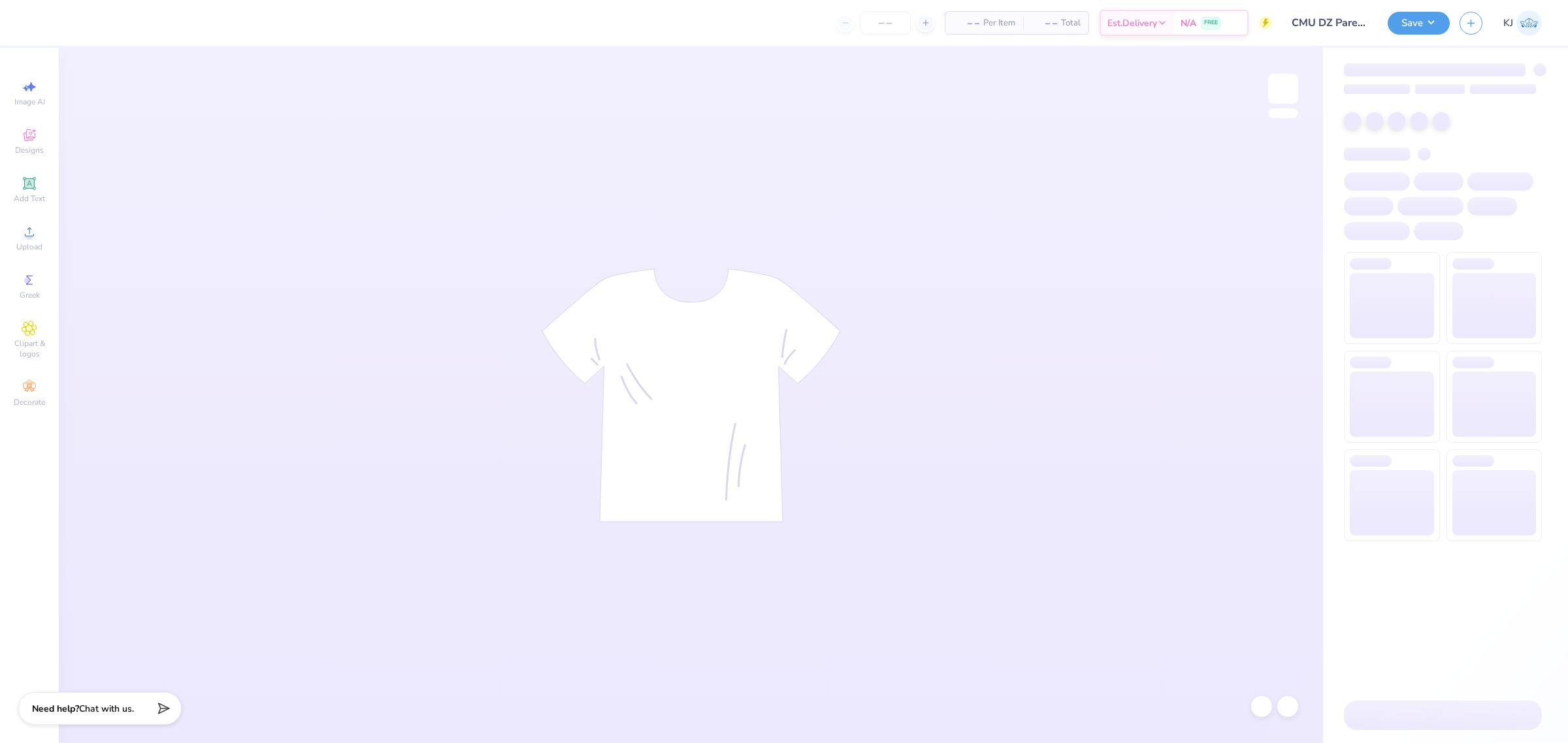
type input "CMU DZ Parents Weekend"
type input "40"
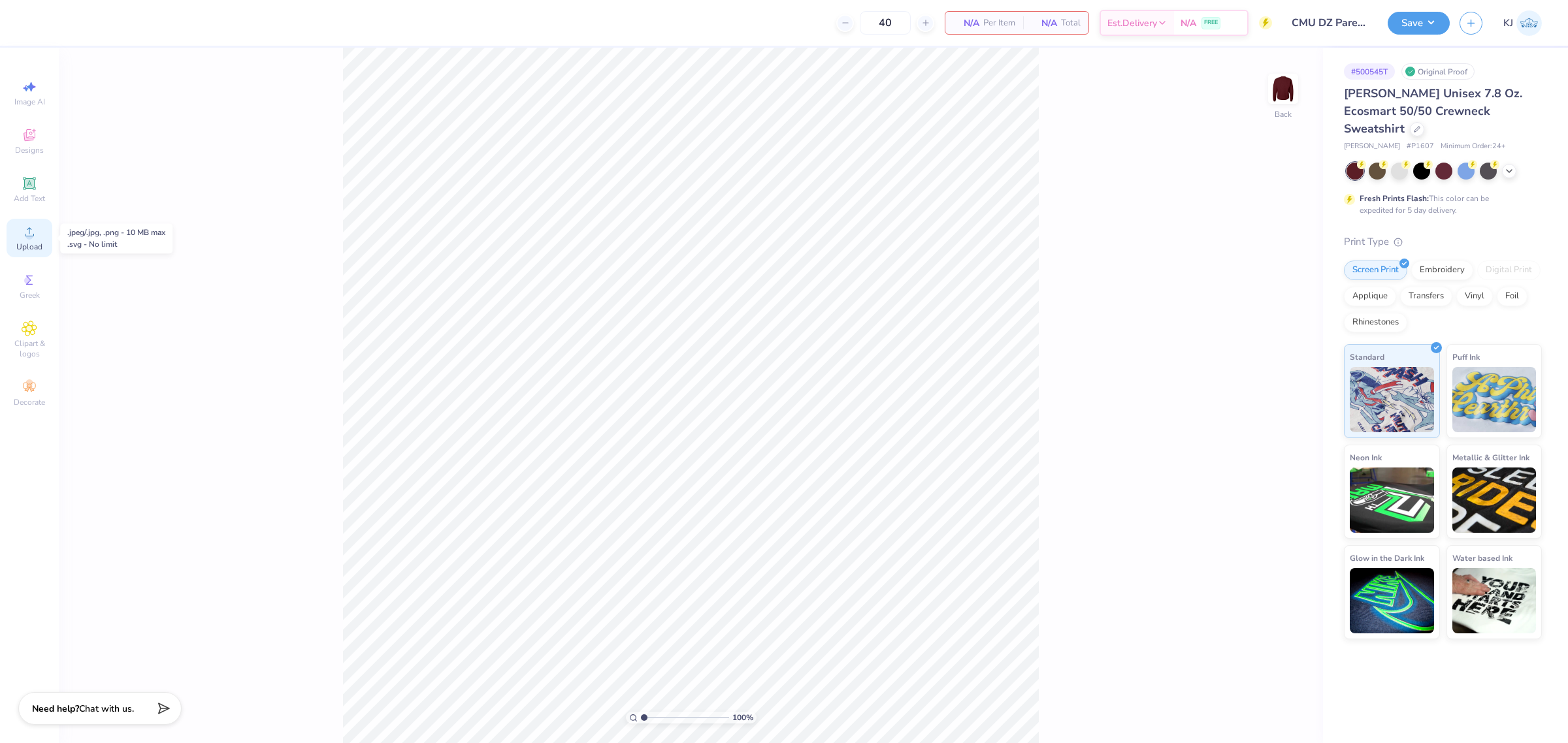
click at [30, 237] on icon at bounding box center [29, 232] width 9 height 9
click at [1261, 333] on input "15.00" at bounding box center [1274, 335] width 47 height 18
click at [1267, 376] on input "5.70" at bounding box center [1274, 382] width 47 height 18
type input "11.00"
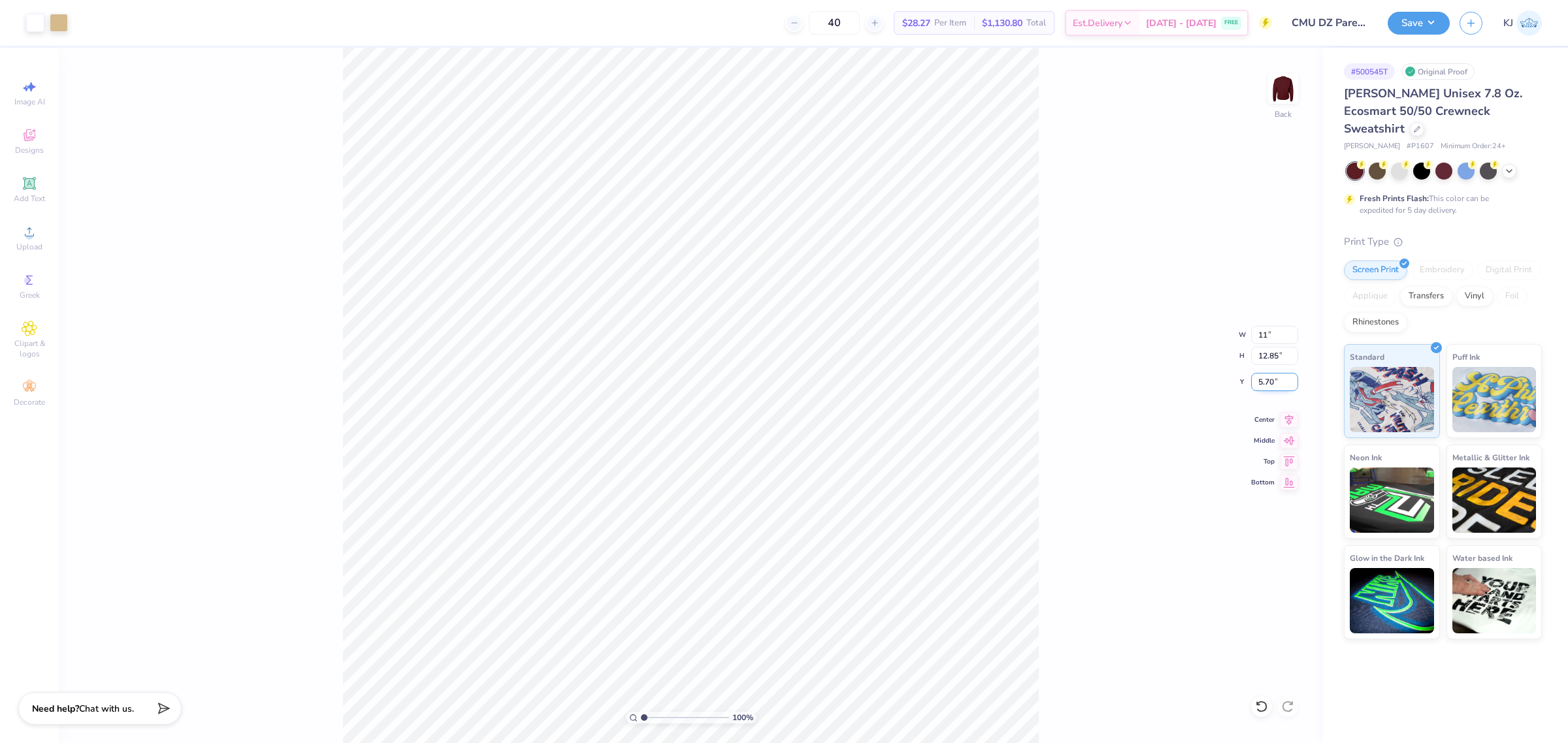
type input "9.43"
click at [1267, 376] on input "7.41" at bounding box center [1274, 382] width 47 height 18
type input "3.00"
click at [1431, 32] on button "Save" at bounding box center [1418, 22] width 62 height 23
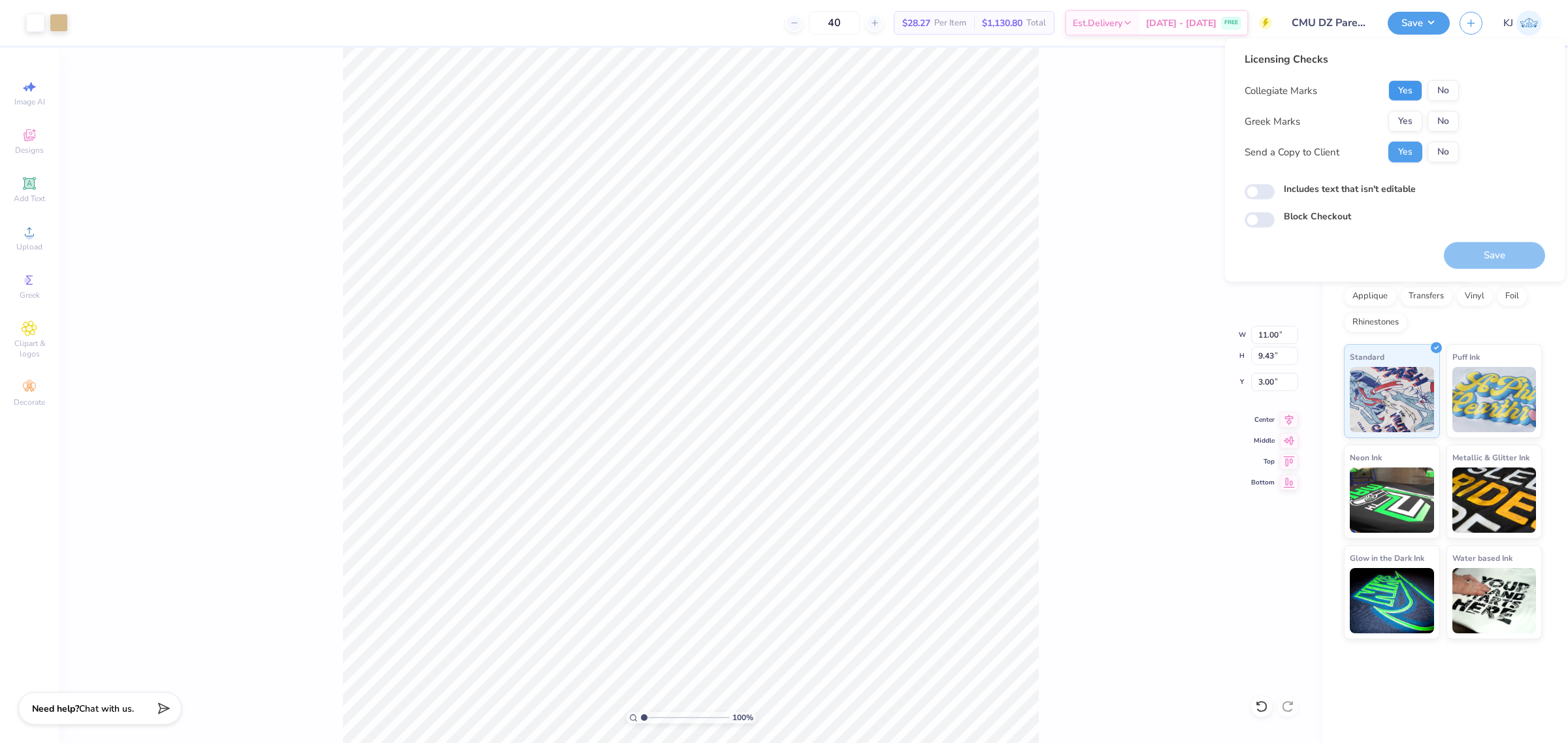
click at [1401, 89] on button "Yes" at bounding box center [1405, 91] width 34 height 21
click at [1406, 115] on button "Yes" at bounding box center [1405, 121] width 34 height 21
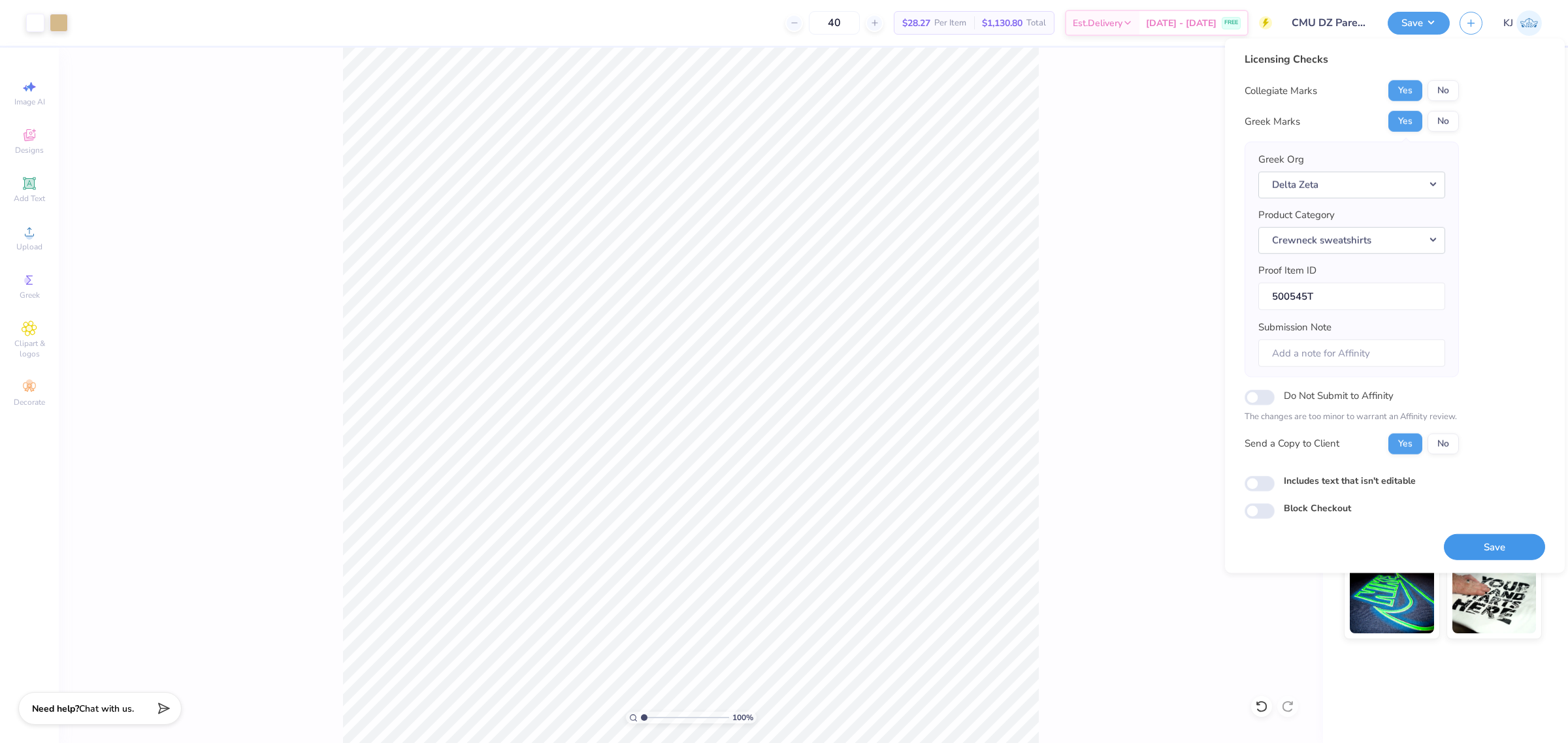
click at [1512, 543] on button "Save" at bounding box center [1494, 546] width 101 height 27
